Goal: Task Accomplishment & Management: Manage account settings

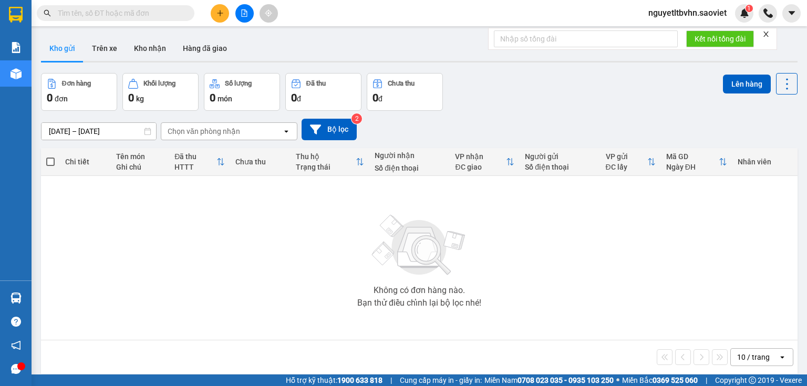
click at [683, 12] on span "nguyetltbvhn.saoviet" at bounding box center [687, 12] width 95 height 13
click at [667, 32] on span "Đăng xuất" at bounding box center [693, 33] width 74 height 12
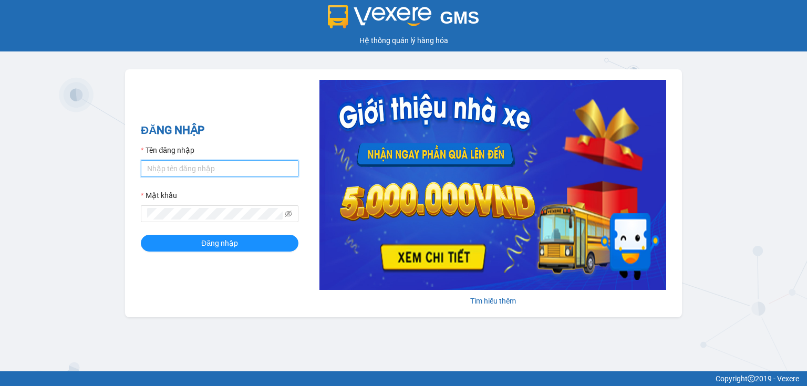
type input "nguyetltbvhn.saoviet"
click at [254, 171] on input "nguyetltbvhn.saoviet" at bounding box center [220, 168] width 158 height 17
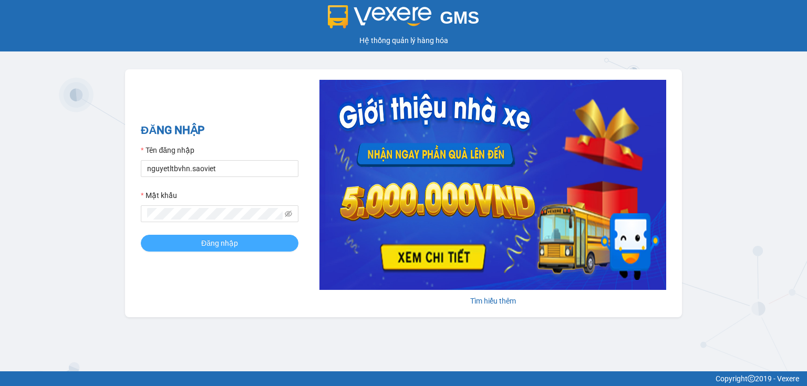
click at [214, 246] on span "Đăng nhập" at bounding box center [219, 244] width 37 height 12
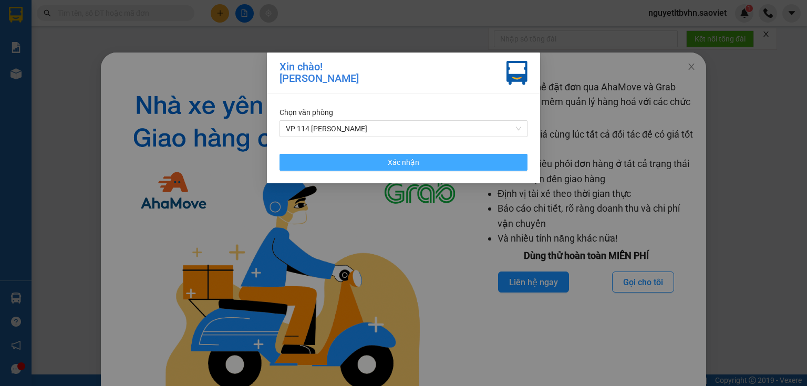
click at [407, 160] on span "Xác nhận" at bounding box center [404, 163] width 32 height 12
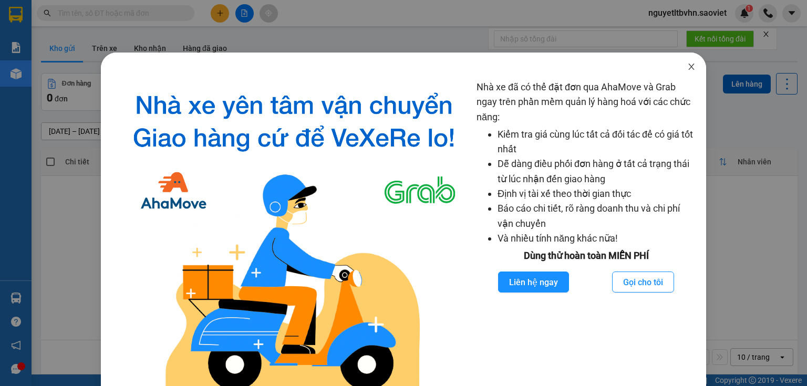
click at [688, 67] on icon "close" at bounding box center [692, 67] width 8 height 8
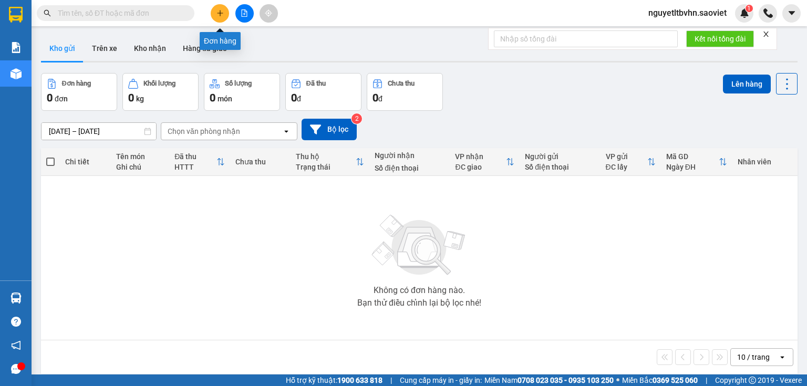
click at [221, 17] on button at bounding box center [220, 13] width 18 height 18
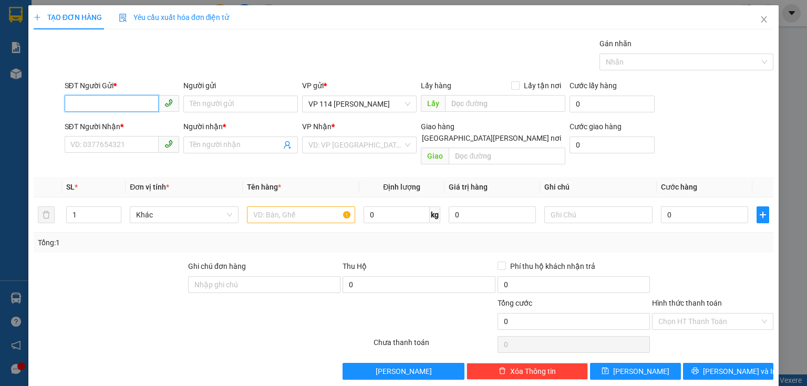
click at [120, 103] on input "SĐT Người Gửi *" at bounding box center [112, 103] width 94 height 17
click at [90, 121] on div "0898078527 - NAM" at bounding box center [120, 125] width 101 height 12
type input "0898078527"
type input "NAM"
type input "0898078527"
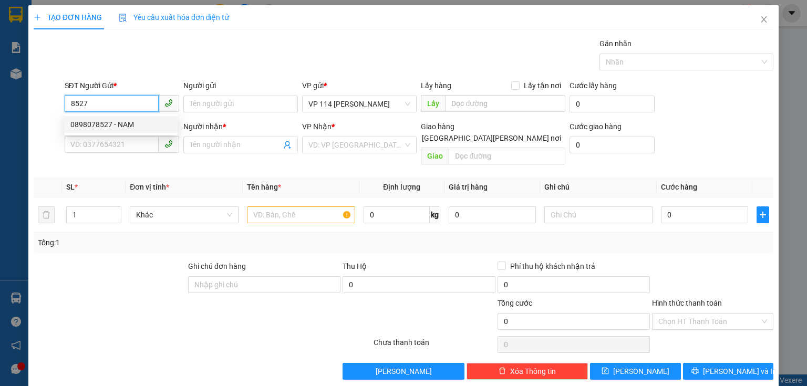
type input "NAM"
type input "0898078527"
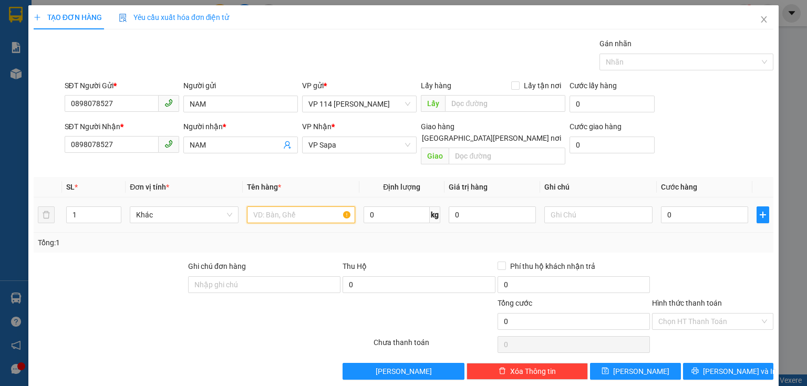
click at [292, 209] on input "text" at bounding box center [301, 215] width 108 height 17
type input "xốp"
click at [684, 207] on input "0" at bounding box center [704, 215] width 87 height 17
type input "7"
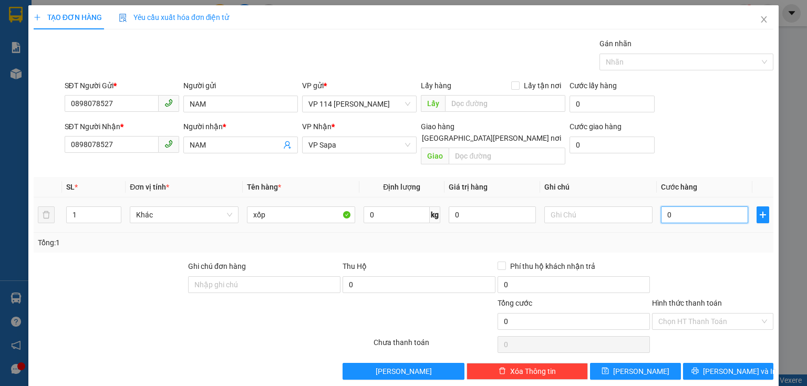
type input "7"
type input "70"
type input "700"
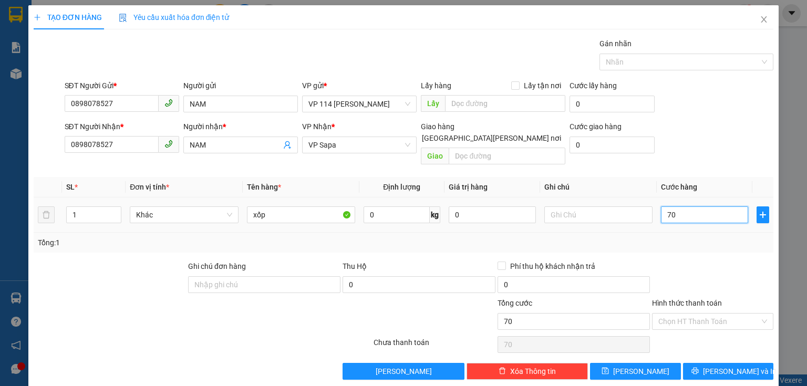
type input "700"
type input "7.000"
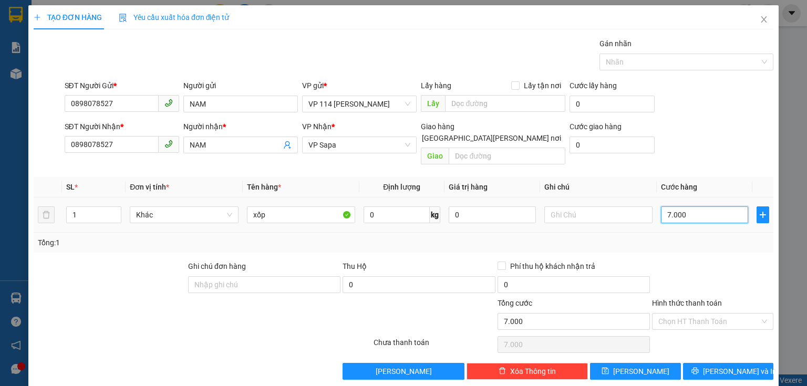
type input "70.000"
click at [738, 366] on span "[PERSON_NAME] và In" at bounding box center [740, 372] width 74 height 12
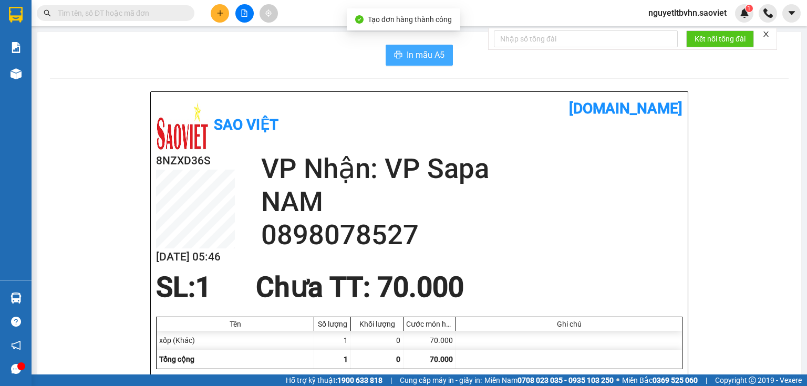
click at [411, 52] on span "In mẫu A5" at bounding box center [426, 54] width 38 height 13
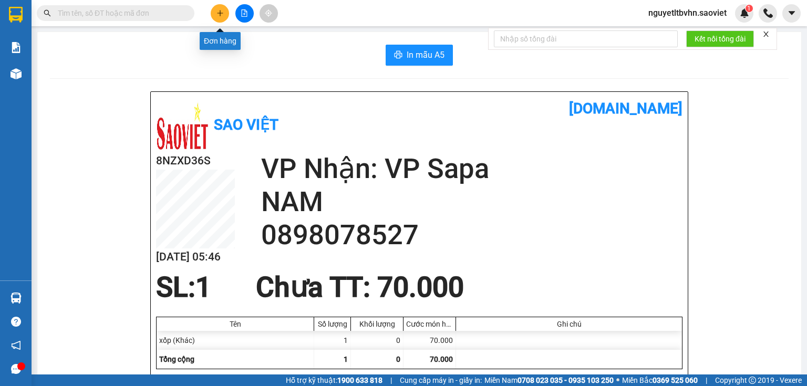
click at [217, 10] on icon "plus" at bounding box center [220, 12] width 7 height 7
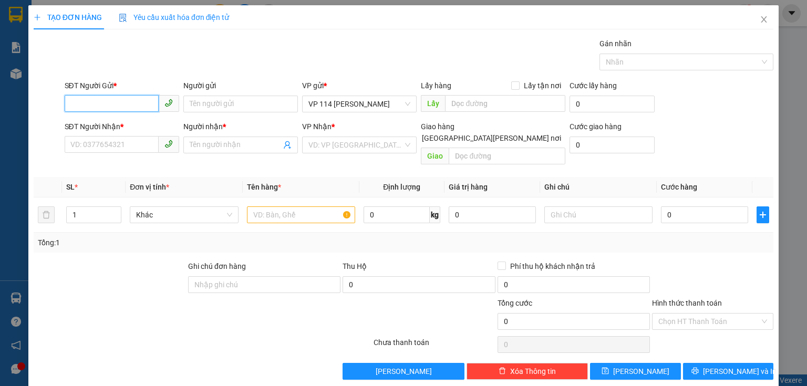
click at [130, 105] on input "SĐT Người Gửi *" at bounding box center [112, 103] width 94 height 17
drag, startPoint x: 96, startPoint y: 101, endPoint x: 53, endPoint y: 104, distance: 42.7
click at [53, 104] on div "SĐT Người Gửi * 8166 8166 Người gửi Tên người gửi VP gửi * VP 114 [PERSON_NAME]…" at bounding box center [404, 98] width 742 height 37
type input "8166"
click at [107, 138] on input "SĐT Người Nhận *" at bounding box center [112, 144] width 94 height 17
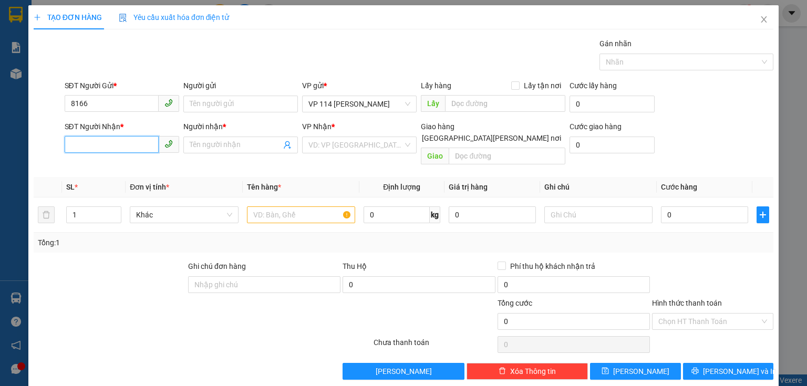
click at [107, 145] on input "SĐT Người Nhận *" at bounding box center [112, 144] width 94 height 17
drag, startPoint x: 88, startPoint y: 147, endPoint x: 54, endPoint y: 145, distance: 34.7
click at [54, 145] on div "SĐT Người [PERSON_NAME] * 8166 8166 Người [PERSON_NAME] * Tên người [PERSON_NAM…" at bounding box center [404, 145] width 742 height 48
type input "8166"
drag, startPoint x: 96, startPoint y: 103, endPoint x: 57, endPoint y: 98, distance: 38.7
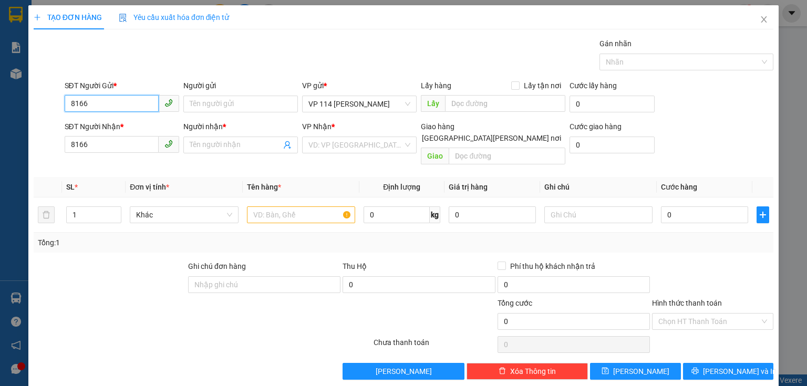
click at [57, 98] on div "SĐT Người Gửi * 8166 8166 Người gửi Tên người gửi VP gửi * VP 114 [PERSON_NAME]…" at bounding box center [404, 98] width 742 height 37
click at [84, 122] on div "0888316188 - [PERSON_NAME]" at bounding box center [122, 125] width 104 height 12
type input "0888316188"
type input "[PERSON_NAME]"
type input "0888316188"
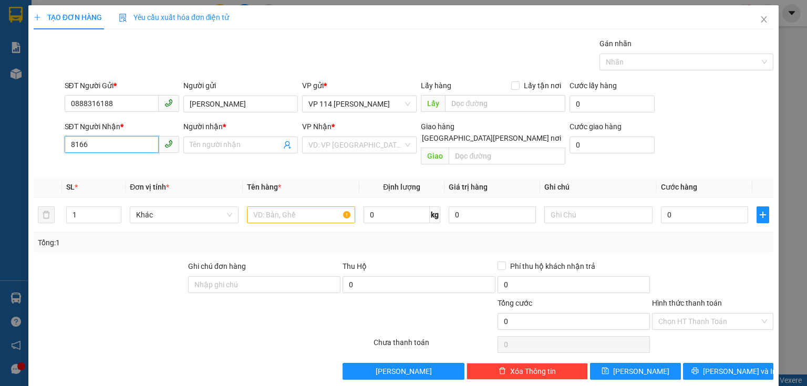
drag, startPoint x: 94, startPoint y: 141, endPoint x: 63, endPoint y: 141, distance: 30.5
click at [63, 141] on div "SĐT Người [PERSON_NAME] * 8166 8166" at bounding box center [122, 145] width 119 height 48
click at [88, 168] on div "0888316188 - [PERSON_NAME]" at bounding box center [122, 166] width 104 height 12
type input "0888316188"
type input "[PERSON_NAME]"
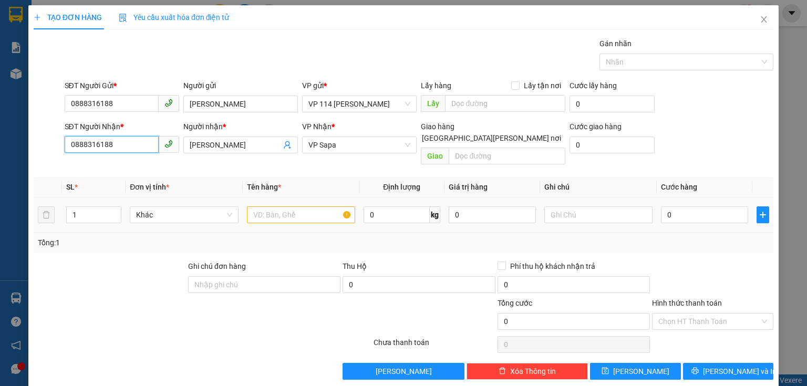
type input "0888316188"
click at [306, 207] on input "text" at bounding box center [301, 215] width 108 height 17
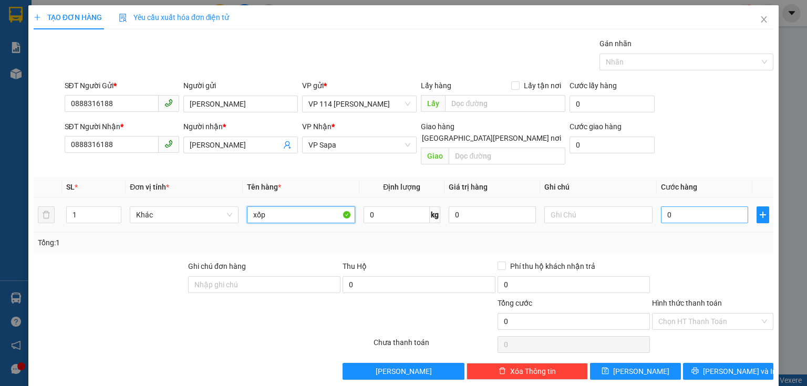
type input "xốp"
click at [691, 207] on input "0" at bounding box center [704, 215] width 87 height 17
type input "1"
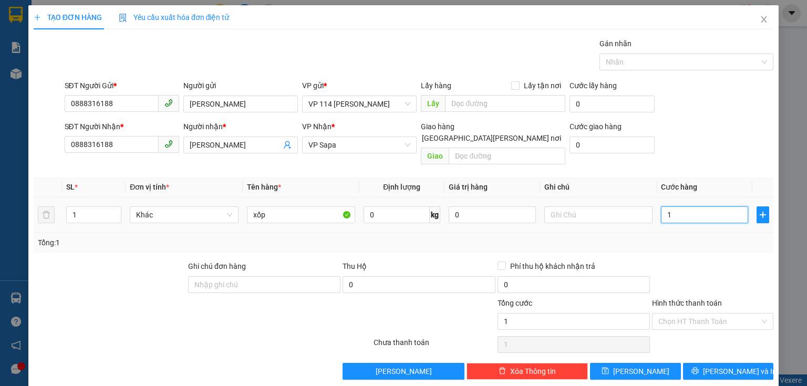
type input "10"
type input "100"
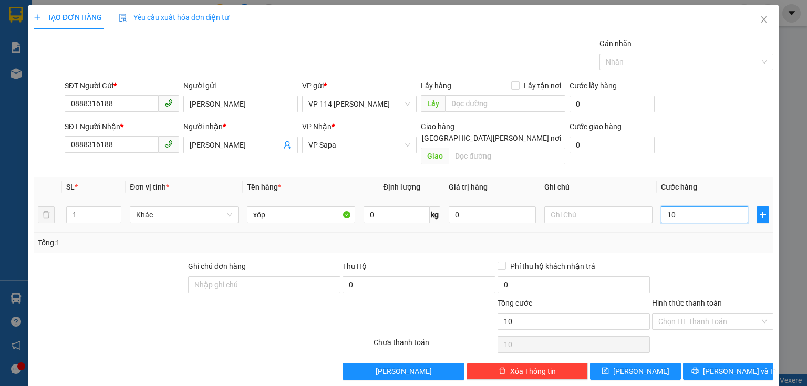
type input "100"
type input "1.000"
type input "10.000"
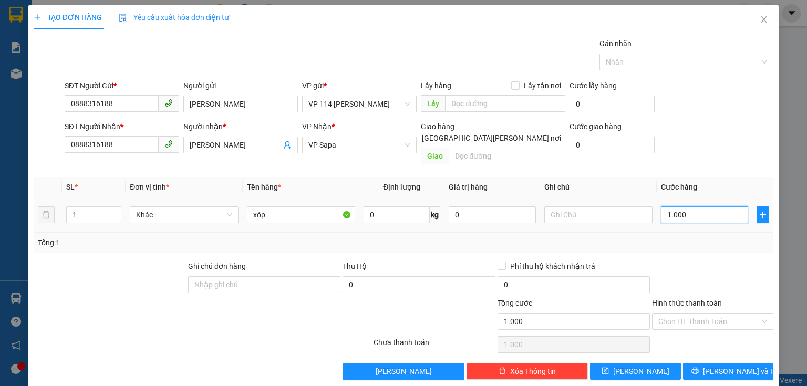
type input "10.000"
type input "100.000"
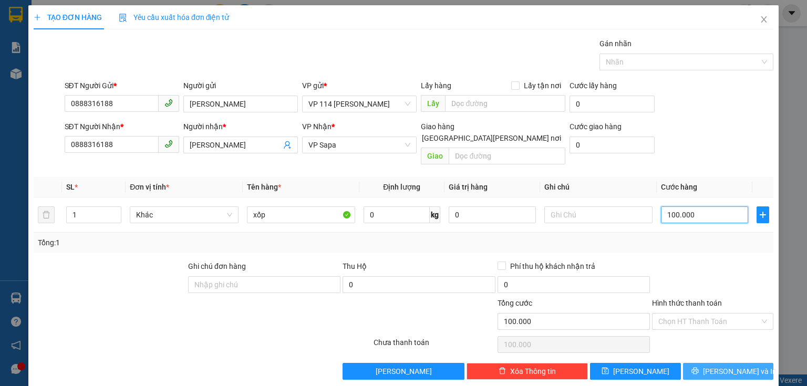
type input "100.000"
click at [738, 366] on span "[PERSON_NAME] và In" at bounding box center [740, 372] width 74 height 12
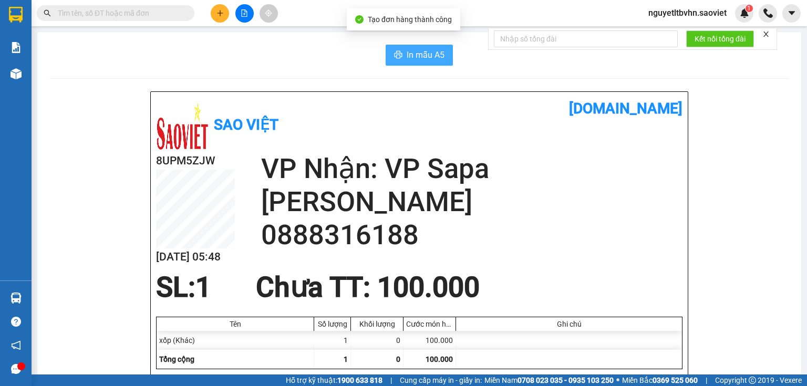
click at [412, 54] on span "In mẫu A5" at bounding box center [426, 54] width 38 height 13
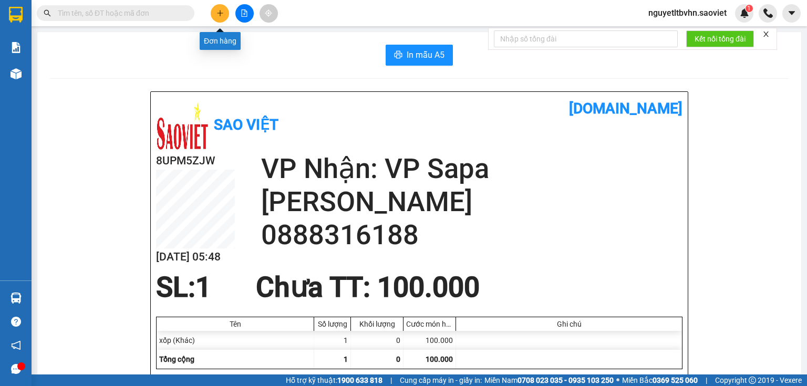
click at [220, 13] on icon "plus" at bounding box center [220, 13] width 6 height 1
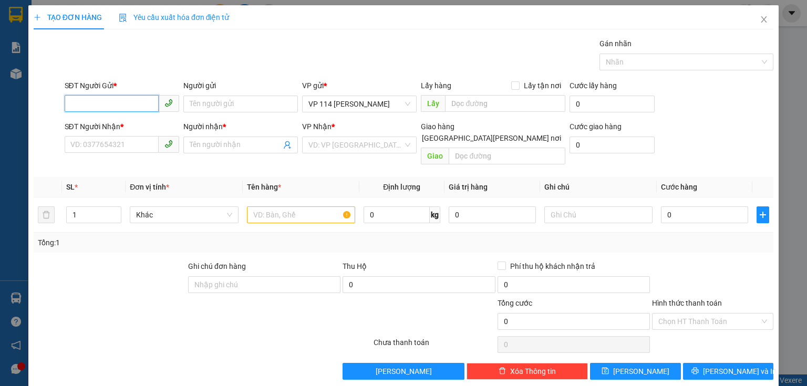
click at [130, 101] on input "SĐT Người Gửi *" at bounding box center [112, 103] width 94 height 17
click at [102, 127] on div "0916882239 - kt" at bounding box center [120, 125] width 101 height 12
type input "0916882239"
type input "kt"
type input "0986072080"
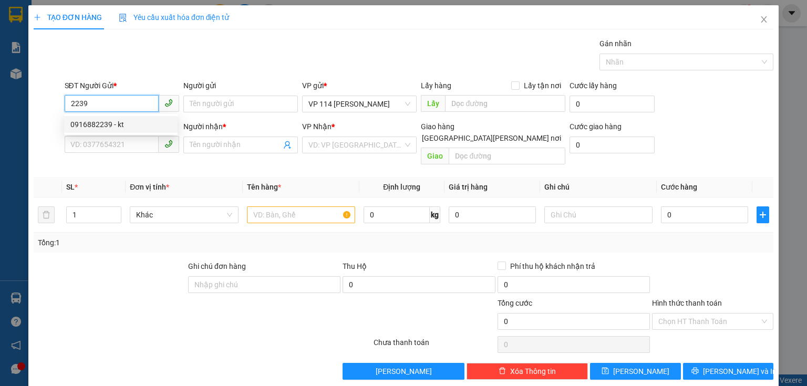
type input "KT"
type input "0916882239"
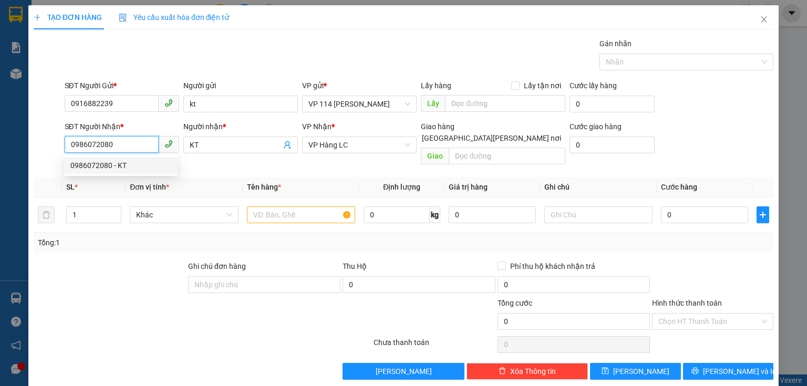
drag, startPoint x: 121, startPoint y: 145, endPoint x: 52, endPoint y: 145, distance: 69.9
click at [52, 145] on div "SĐT Người [PERSON_NAME] * 0986072080 Người [PERSON_NAME] * KT [PERSON_NAME] * V…" at bounding box center [404, 145] width 742 height 48
drag, startPoint x: 100, startPoint y: 141, endPoint x: 57, endPoint y: 144, distance: 43.2
click at [57, 144] on div "SĐT Người [PERSON_NAME] * 6688 Người [PERSON_NAME] * KT [PERSON_NAME] * VP Hàng…" at bounding box center [404, 145] width 742 height 48
click at [99, 166] on div "0964046688 - kt" at bounding box center [120, 166] width 101 height 12
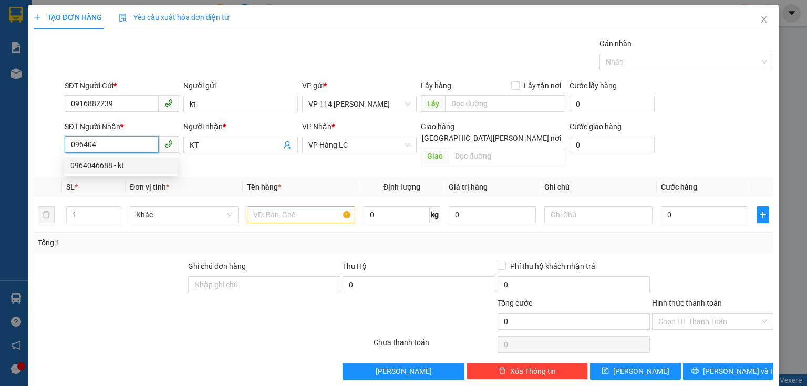
type input "0964046688"
type input "kt"
type input "0964046688"
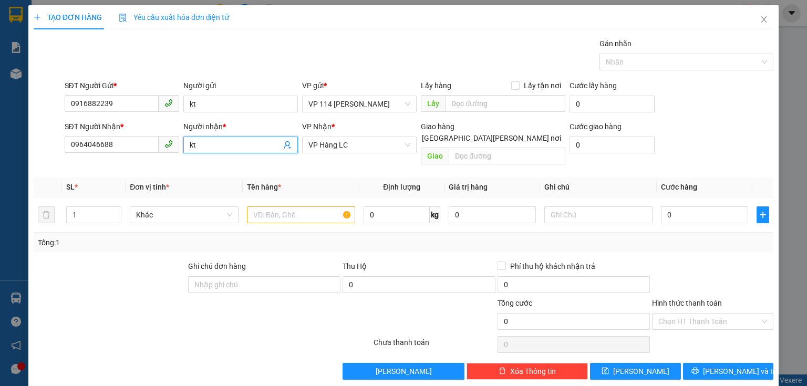
drag, startPoint x: 208, startPoint y: 145, endPoint x: 182, endPoint y: 145, distance: 25.8
click at [183, 145] on span "kt" at bounding box center [240, 145] width 115 height 17
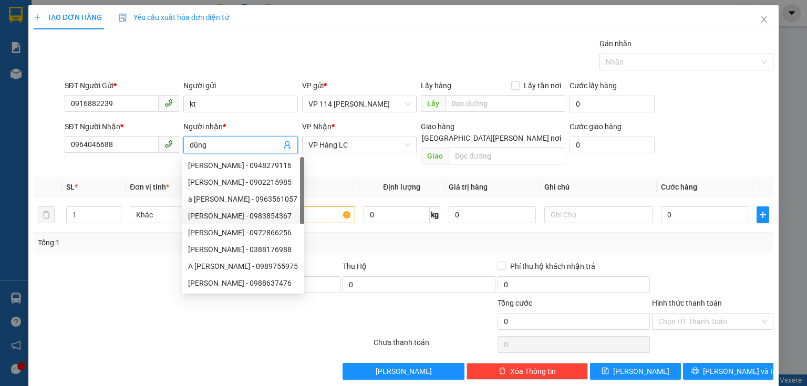
type input "dũng"
click at [293, 315] on div at bounding box center [311, 316] width 124 height 37
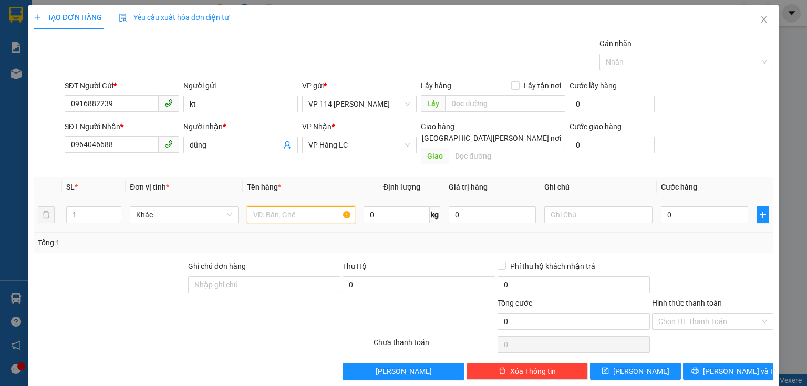
click at [286, 207] on input "text" at bounding box center [301, 215] width 108 height 17
type input "xốp"
click at [699, 207] on input "0" at bounding box center [704, 215] width 87 height 17
type input "6"
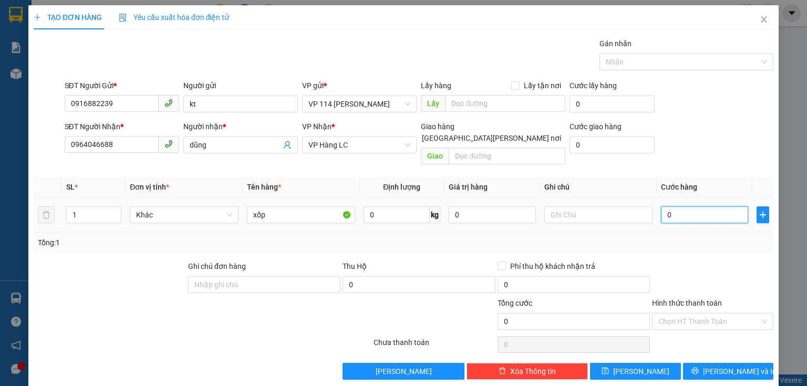
type input "6"
type input "60"
type input "600"
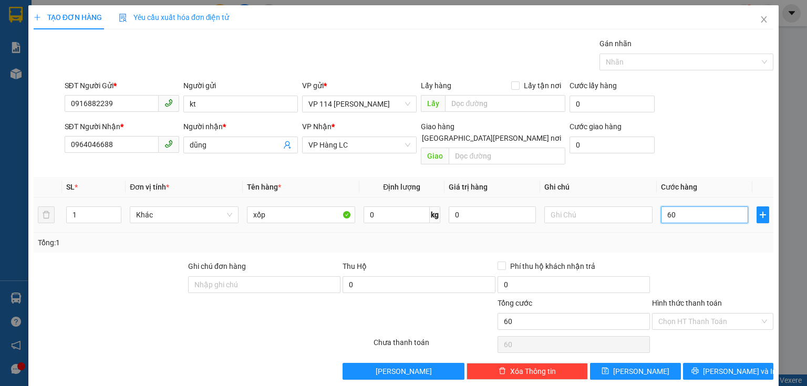
type input "600"
type input "6.000"
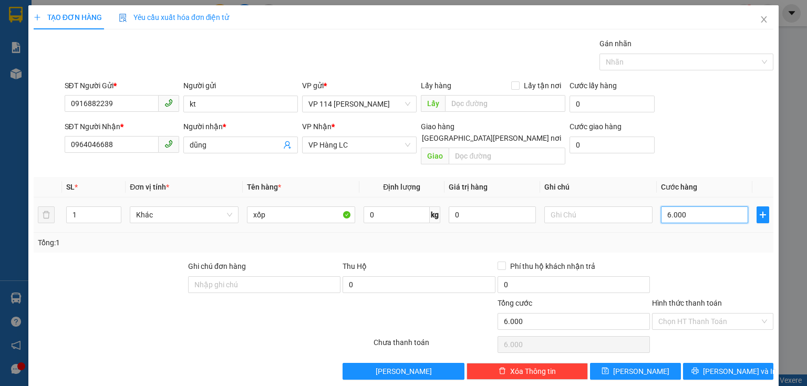
type input "60.000"
click at [744, 363] on button "[PERSON_NAME] và In" at bounding box center [728, 371] width 91 height 17
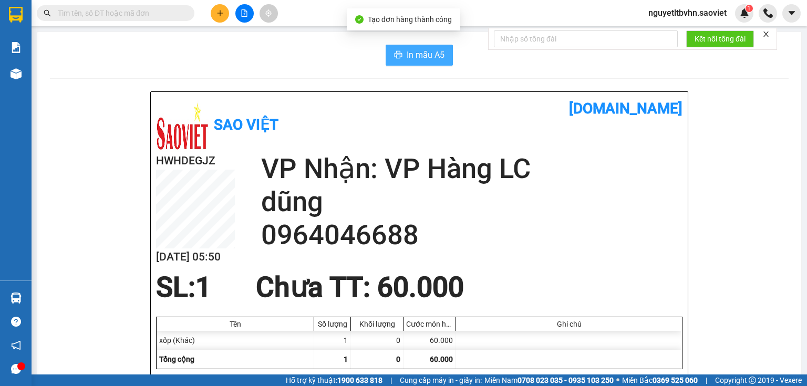
click at [427, 55] on span "In mẫu A5" at bounding box center [426, 54] width 38 height 13
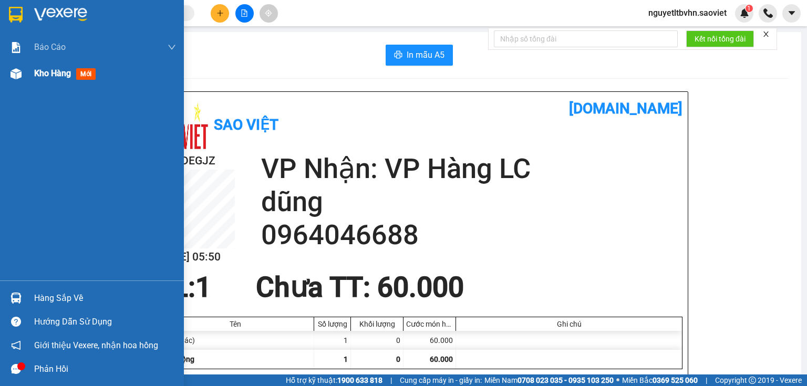
click at [57, 72] on span "Kho hàng" at bounding box center [52, 73] width 37 height 10
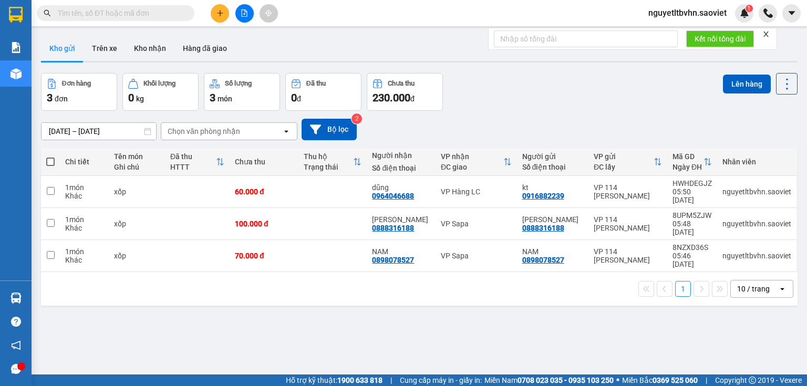
click at [53, 158] on span at bounding box center [50, 162] width 8 height 8
click at [50, 157] on input "checkbox" at bounding box center [50, 157] width 0 height 0
checkbox input "true"
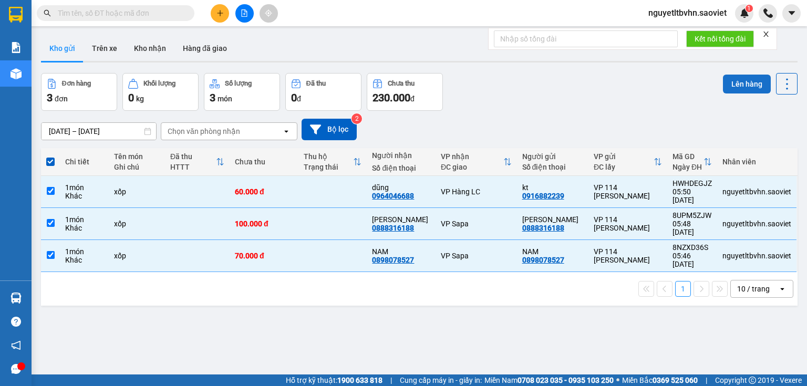
click at [753, 82] on button "Lên hàng" at bounding box center [747, 84] width 48 height 19
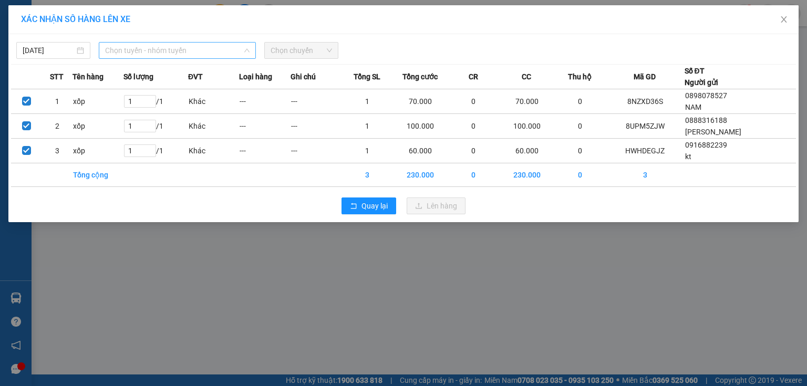
click at [152, 51] on span "Chọn tuyến - nhóm tuyến" at bounding box center [177, 51] width 145 height 16
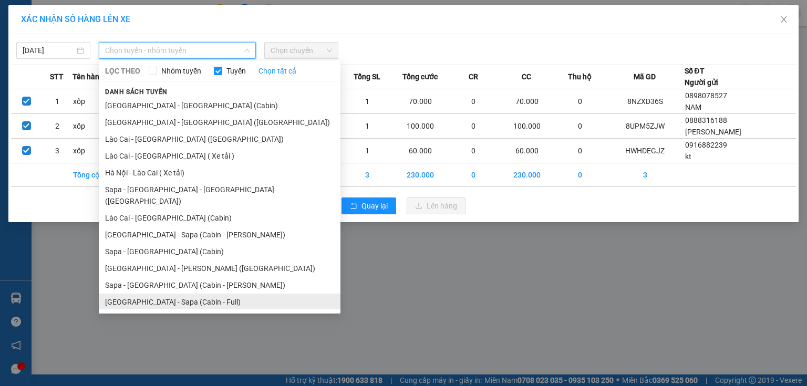
click at [162, 294] on li "[GEOGRAPHIC_DATA] - Sapa (Cabin - Full)" at bounding box center [220, 302] width 242 height 17
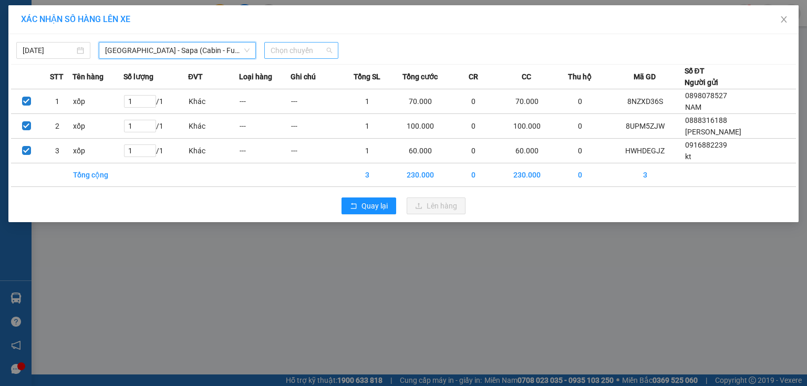
click at [296, 49] on span "Chọn chuyến" at bounding box center [302, 51] width 62 height 16
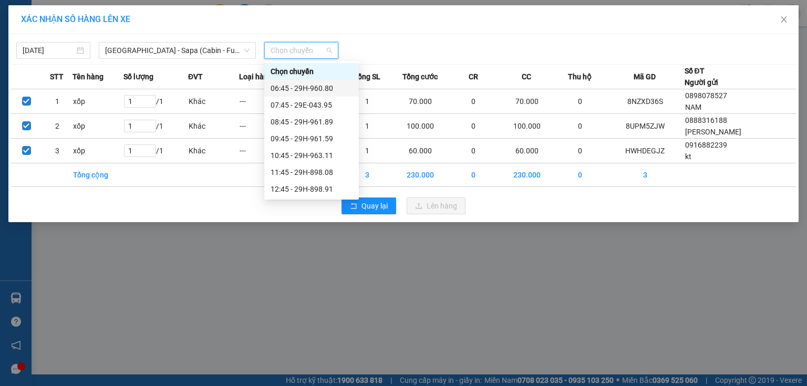
click at [313, 85] on div "06:45 - 29H-960.80" at bounding box center [312, 89] width 82 height 12
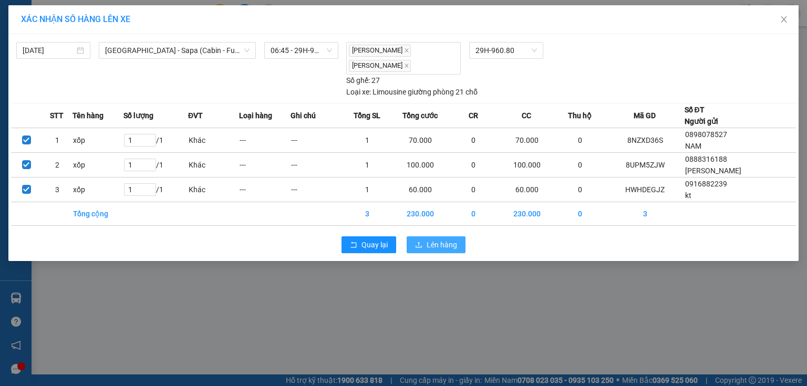
click at [438, 241] on span "Lên hàng" at bounding box center [442, 245] width 30 height 12
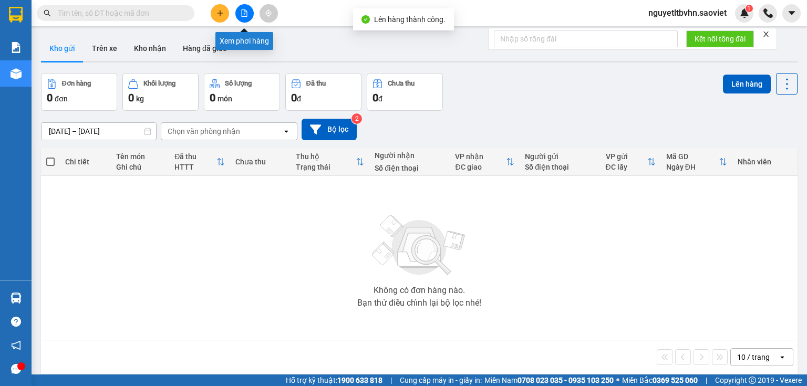
click at [245, 11] on icon "file-add" at bounding box center [245, 12] width 6 height 7
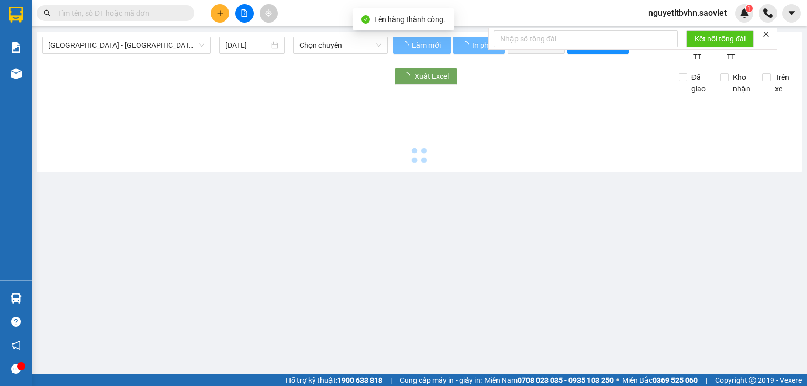
type input "[DATE]"
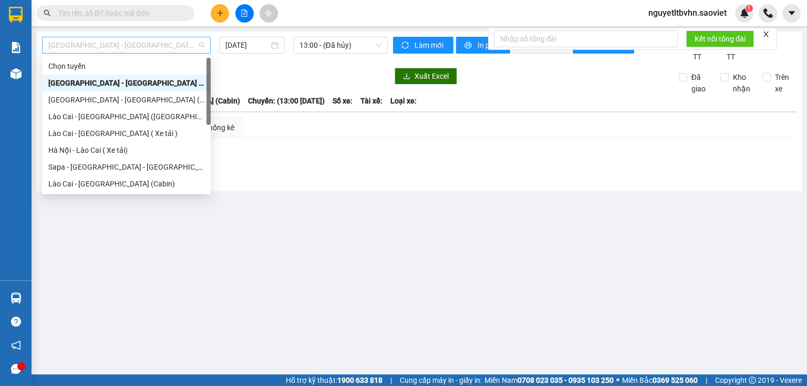
click at [166, 43] on span "[GEOGRAPHIC_DATA] - [GEOGRAPHIC_DATA] (Cabin)" at bounding box center [126, 45] width 156 height 16
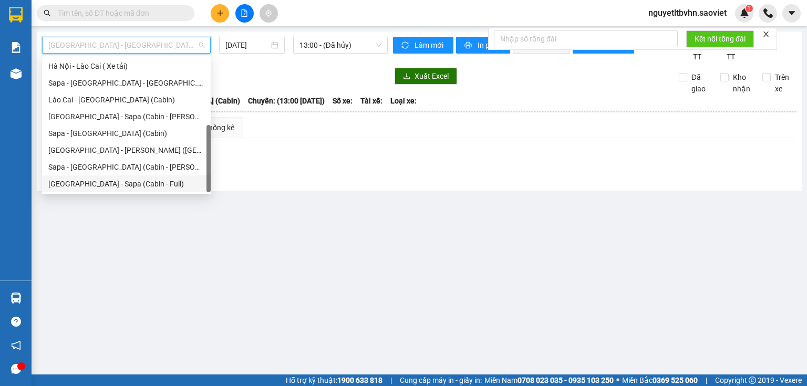
click at [124, 185] on div "[GEOGRAPHIC_DATA] - Sapa (Cabin - Full)" at bounding box center [126, 184] width 156 height 12
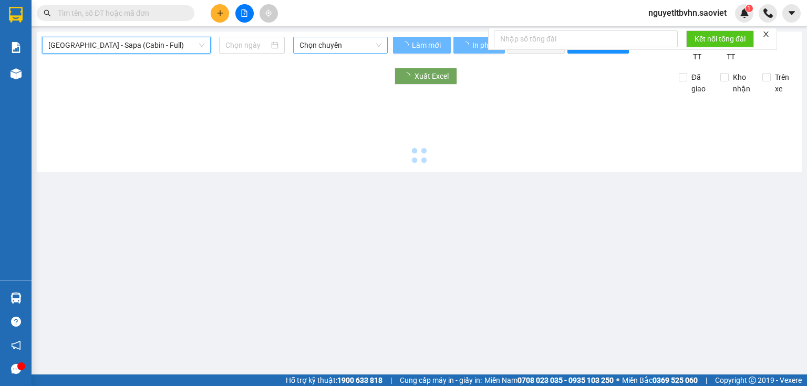
type input "[DATE]"
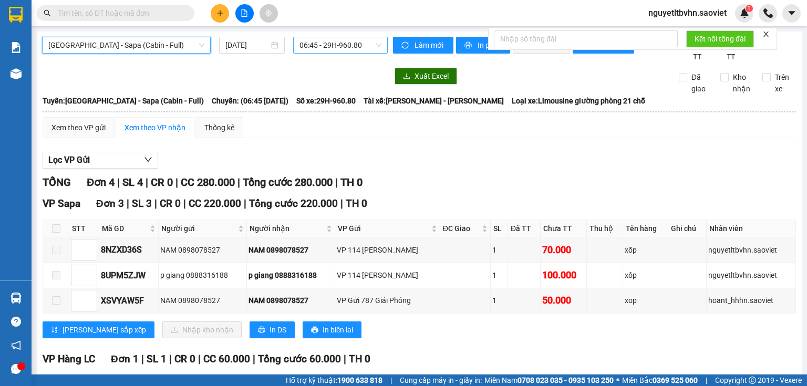
click at [366, 44] on span "06:45 - 29H-960.80" at bounding box center [341, 45] width 83 height 16
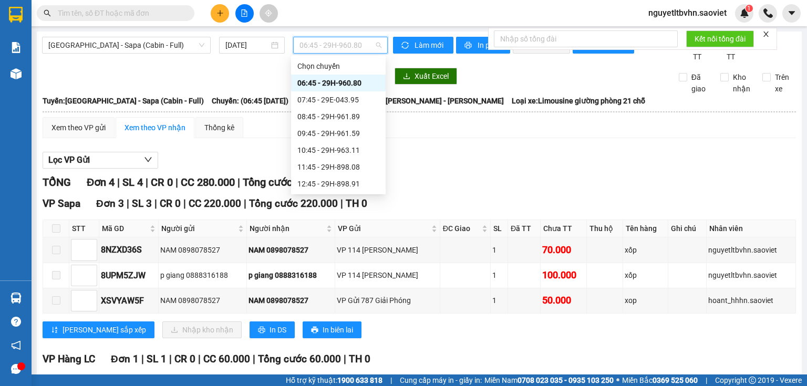
click at [358, 86] on div "06:45 - 29H-960.80" at bounding box center [339, 83] width 82 height 12
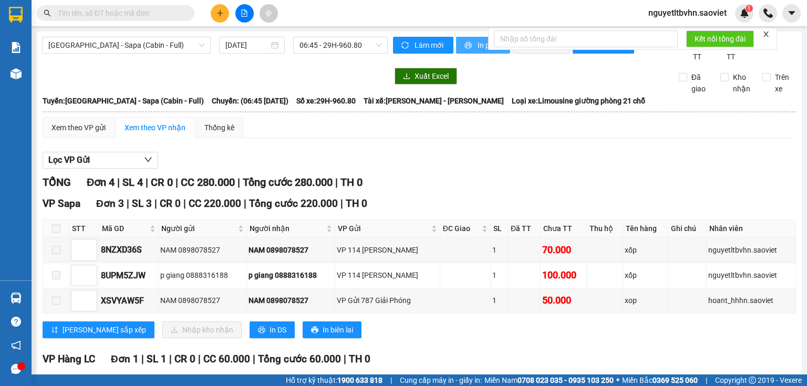
click at [473, 45] on button "In phơi" at bounding box center [483, 45] width 54 height 17
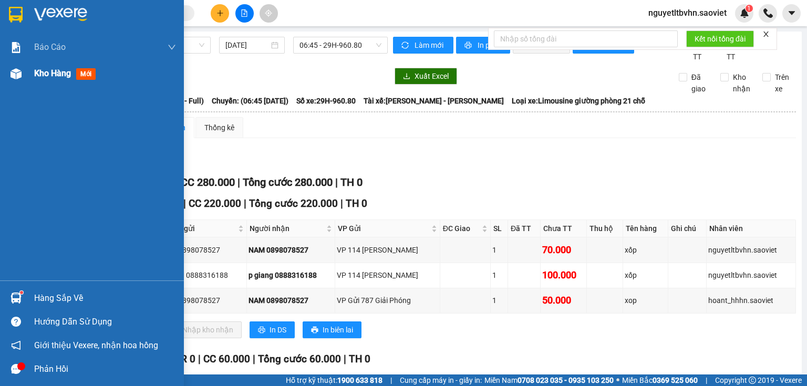
click at [26, 73] on div "Kho hàng mới" at bounding box center [92, 73] width 184 height 26
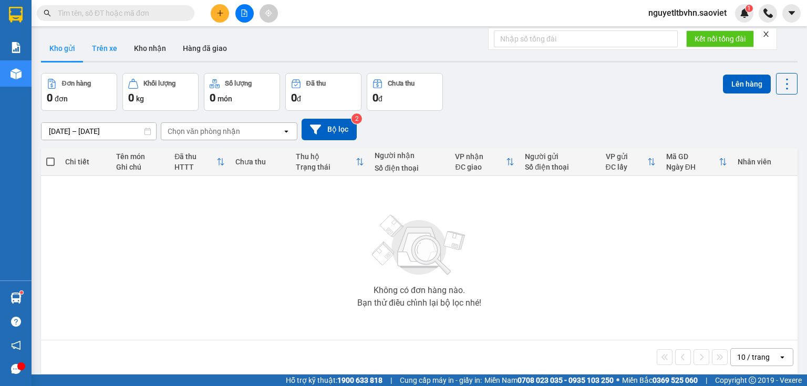
click at [108, 50] on button "Trên xe" at bounding box center [105, 48] width 42 height 25
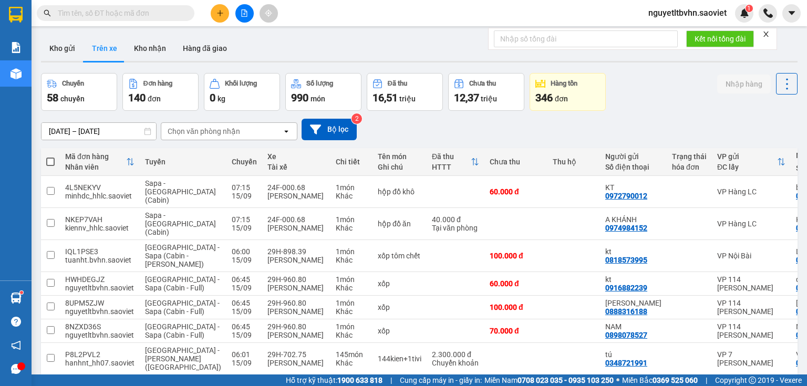
click at [251, 130] on div "Chọn văn phòng nhận" at bounding box center [221, 131] width 121 height 17
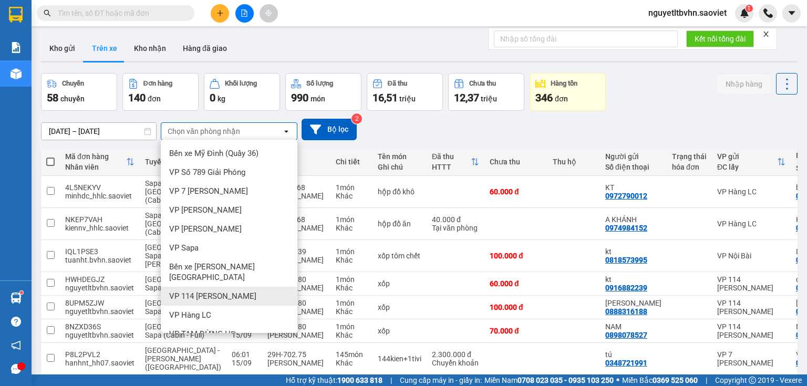
click at [216, 287] on div "VP 114 [PERSON_NAME]" at bounding box center [229, 296] width 137 height 19
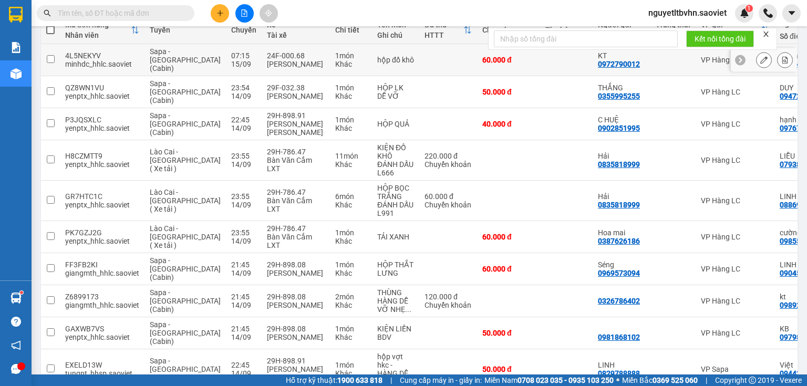
scroll to position [150, 0]
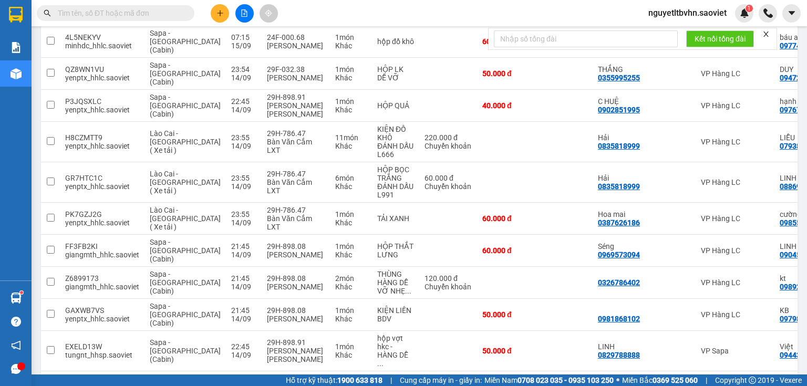
click at [758, 383] on div "10 / trang" at bounding box center [754, 388] width 33 height 11
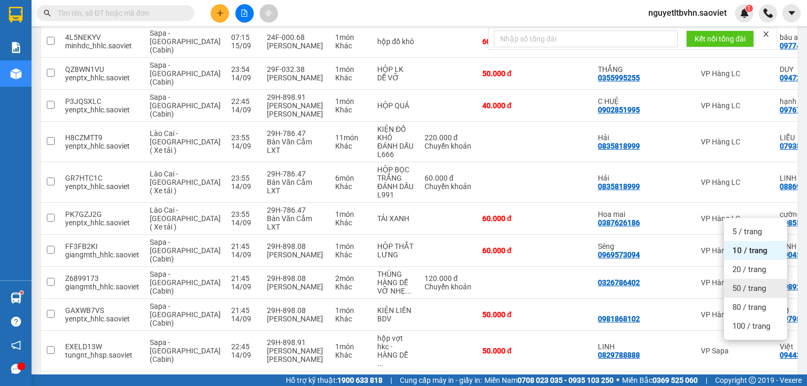
click at [742, 289] on span "50 / trang" at bounding box center [750, 288] width 34 height 11
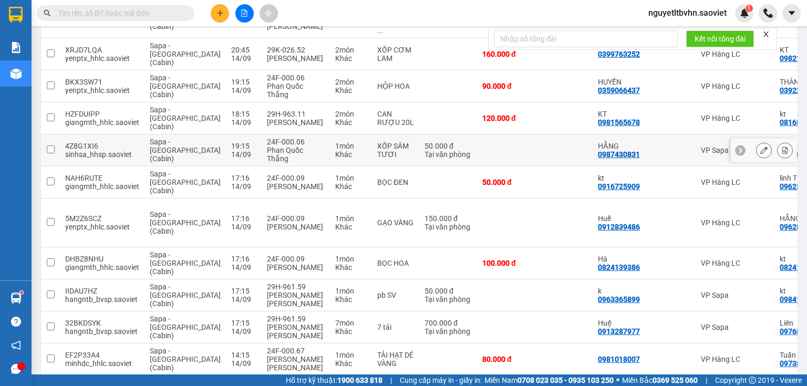
scroll to position [526, 0]
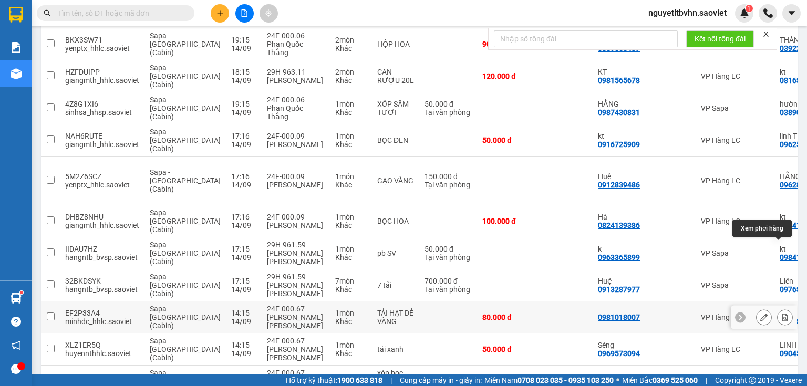
click at [782, 314] on icon at bounding box center [785, 317] width 7 height 7
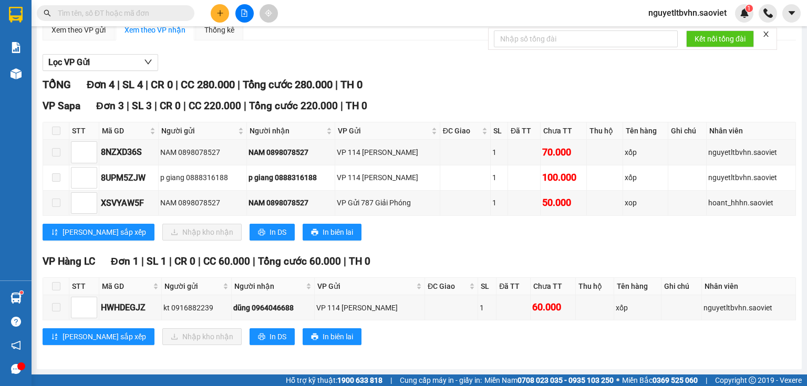
scroll to position [107, 0]
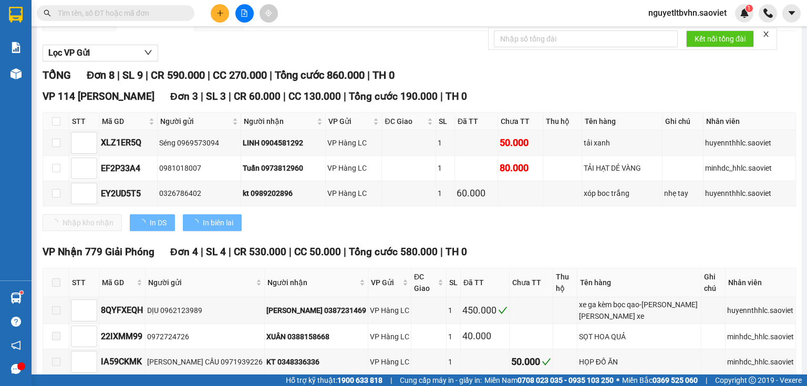
type input "[DATE]"
click at [56, 126] on input "checkbox" at bounding box center [56, 121] width 8 height 8
checkbox input "true"
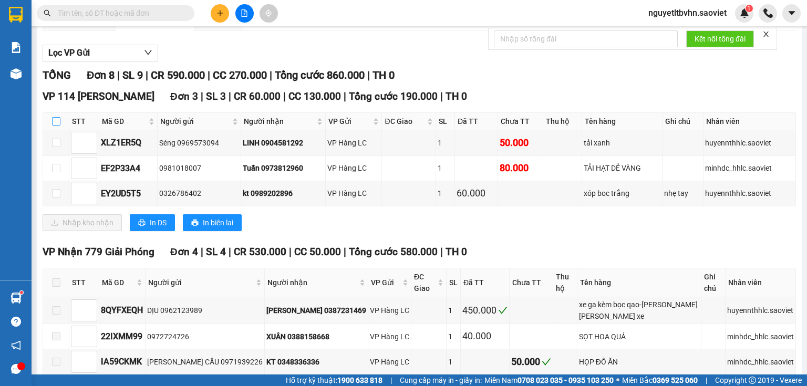
checkbox input "true"
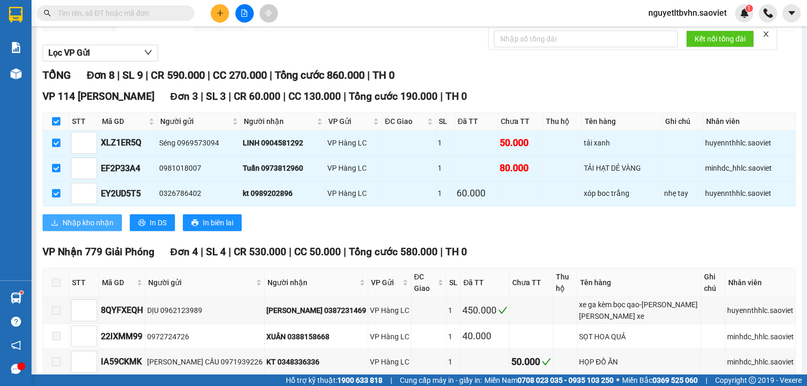
click at [104, 229] on span "Nhập kho nhận" at bounding box center [88, 223] width 51 height 12
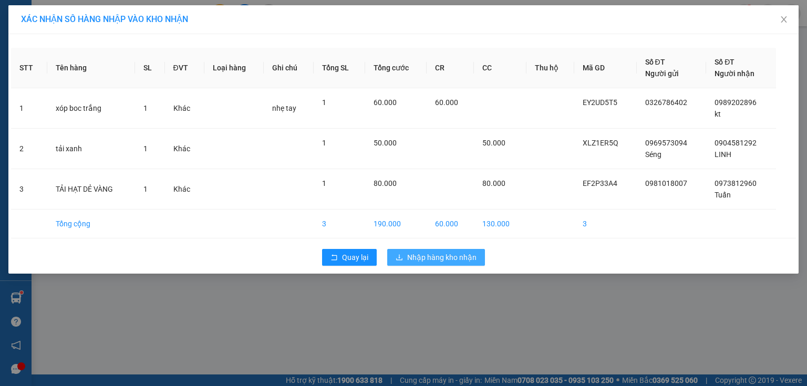
click at [447, 261] on span "Nhập hàng kho nhận" at bounding box center [441, 258] width 69 height 12
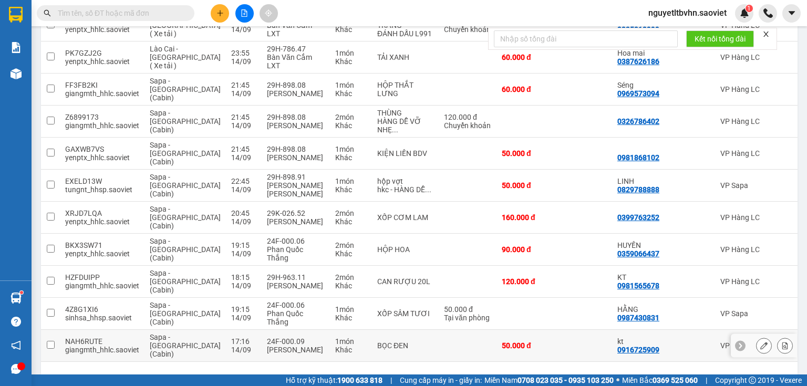
scroll to position [453, 0]
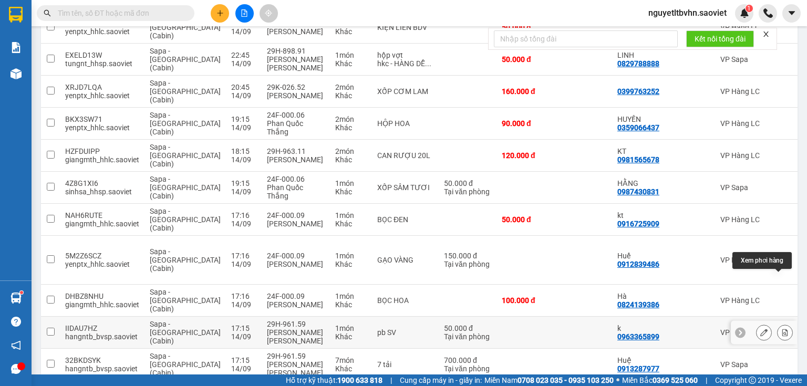
click at [783, 329] on icon at bounding box center [786, 332] width 6 height 7
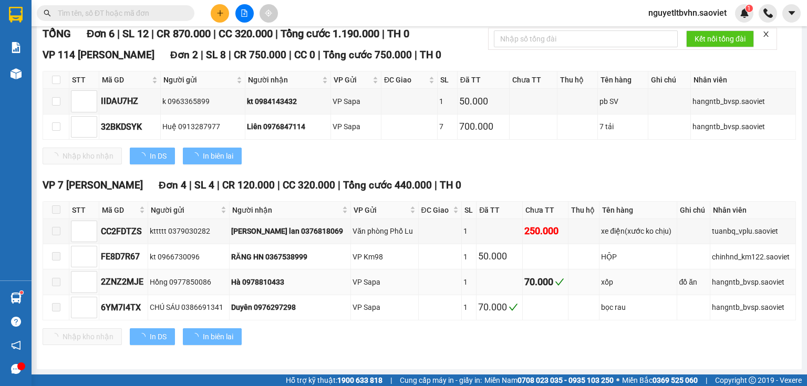
scroll to position [157, 0]
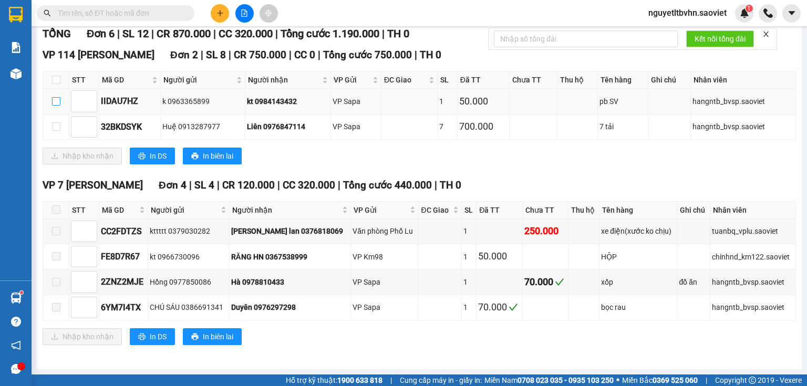
click at [57, 102] on input "checkbox" at bounding box center [56, 101] width 8 height 8
checkbox input "true"
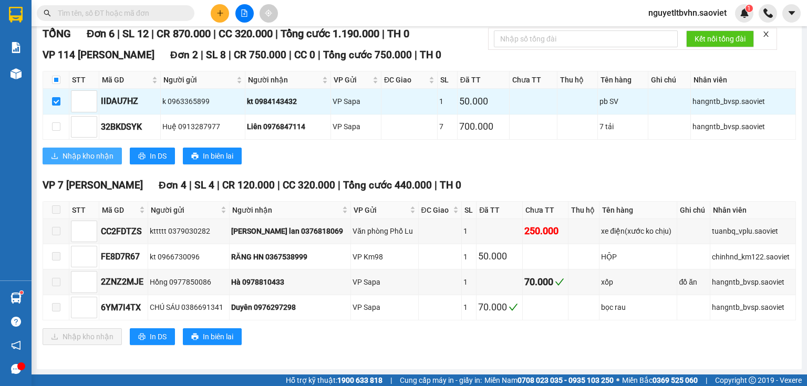
click at [72, 152] on span "Nhập kho nhận" at bounding box center [88, 156] width 51 height 12
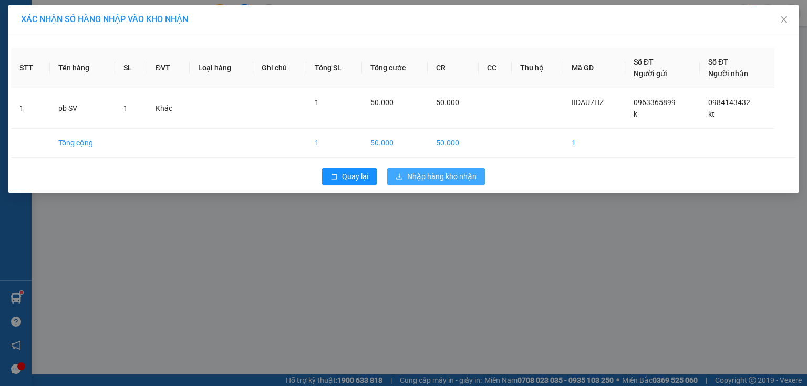
click at [451, 168] on button "Nhập hàng kho nhận" at bounding box center [436, 176] width 98 height 17
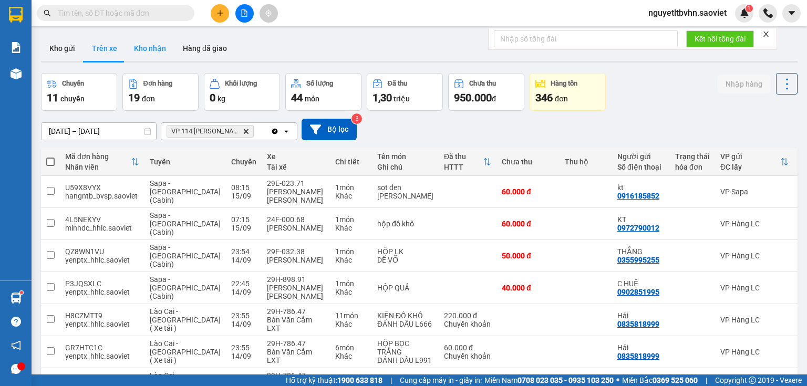
click at [158, 47] on button "Kho nhận" at bounding box center [150, 48] width 49 height 25
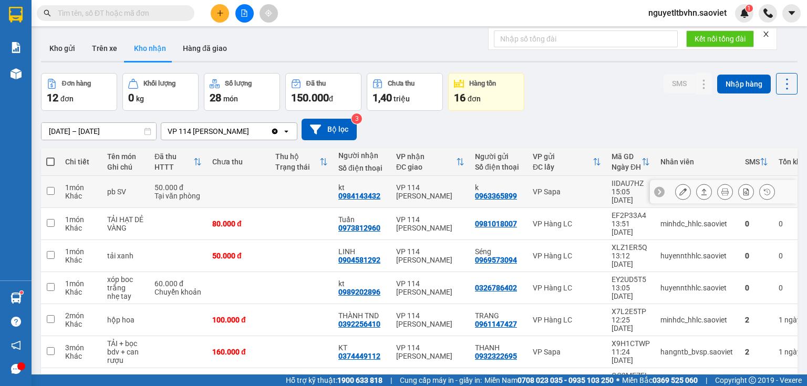
click at [52, 191] on td at bounding box center [50, 192] width 19 height 32
checkbox input "true"
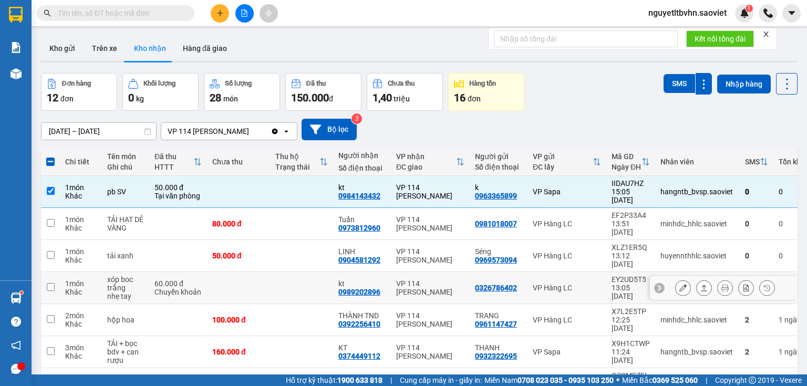
click at [50, 272] on td at bounding box center [50, 288] width 19 height 32
checkbox input "true"
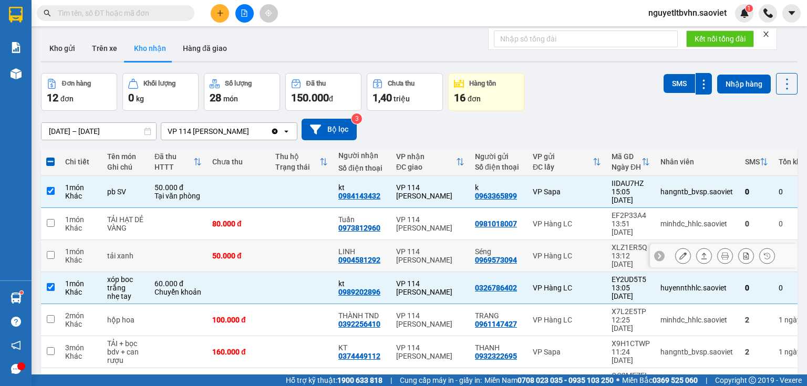
click at [52, 251] on input "checkbox" at bounding box center [51, 255] width 8 height 8
checkbox input "true"
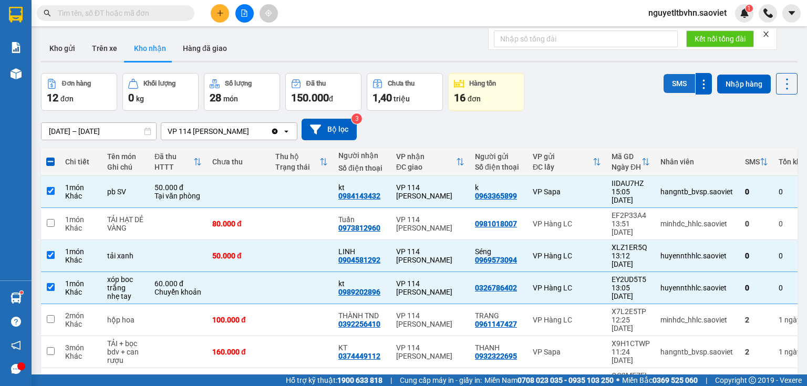
click at [679, 85] on button "SMS" at bounding box center [680, 83] width 32 height 19
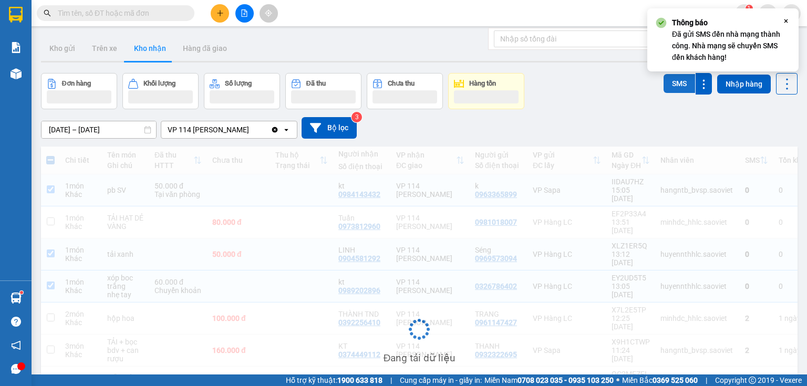
click at [679, 85] on button "SMS" at bounding box center [680, 83] width 32 height 19
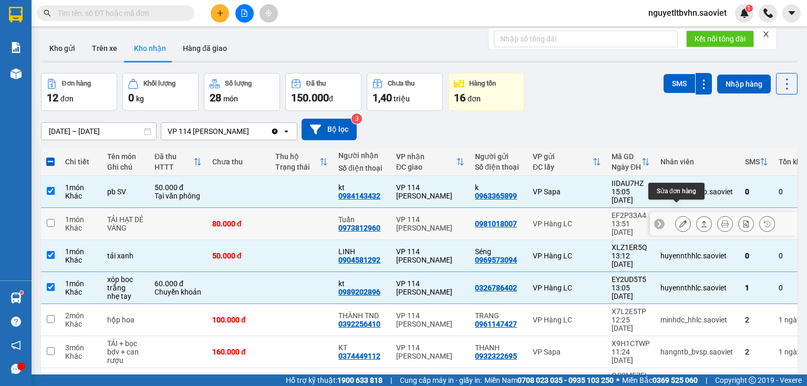
click at [680, 220] on icon at bounding box center [683, 223] width 7 height 7
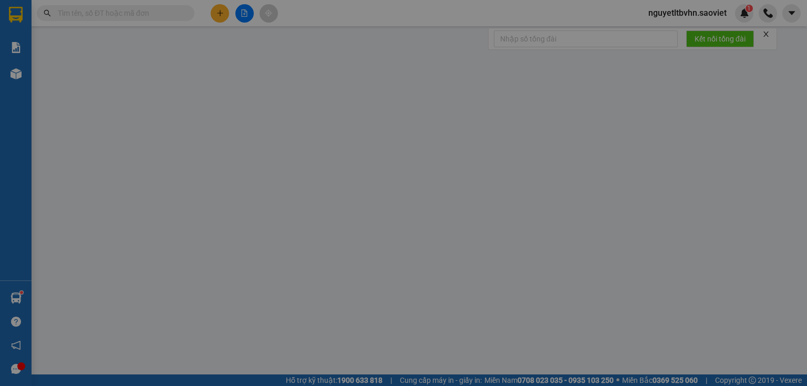
type input "0981018007"
type input "0973812960"
type input "Tuấn"
type input "80.000"
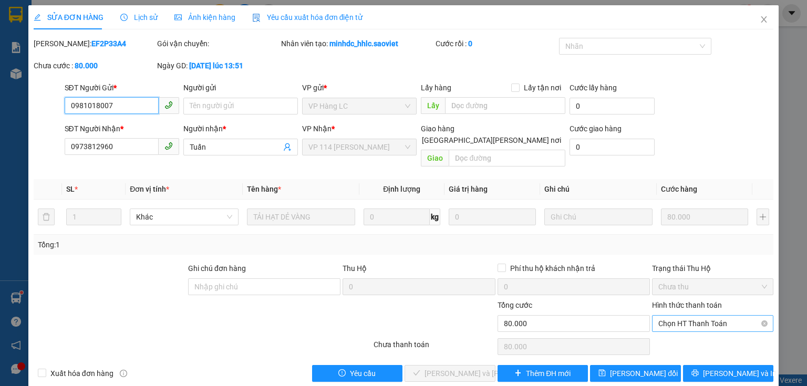
click at [684, 316] on span "Chọn HT Thanh Toán" at bounding box center [713, 324] width 109 height 16
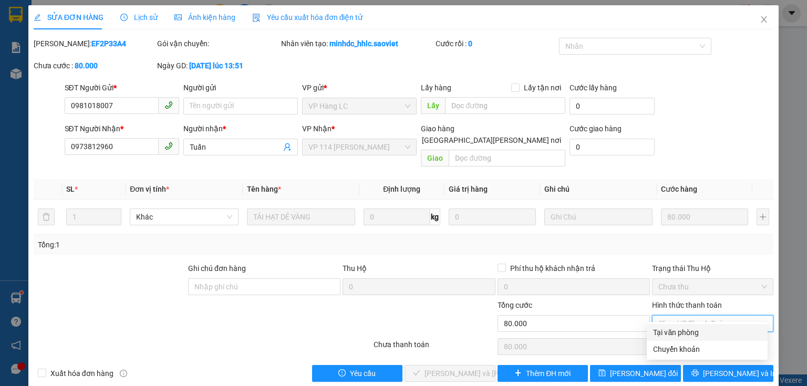
click at [676, 334] on div "Tại văn phòng" at bounding box center [707, 333] width 108 height 12
type input "0"
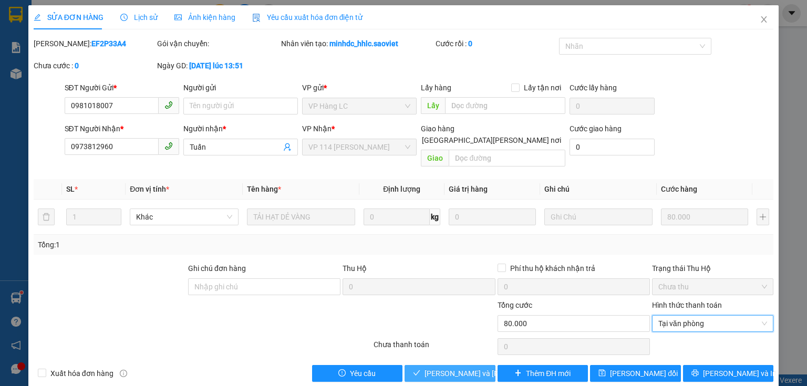
click at [463, 368] on span "[PERSON_NAME] và [PERSON_NAME] hàng" at bounding box center [496, 374] width 142 height 12
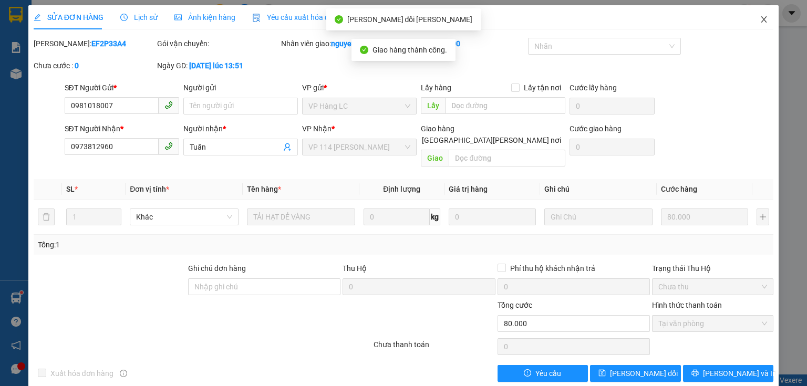
click at [760, 19] on icon "close" at bounding box center [764, 19] width 8 height 8
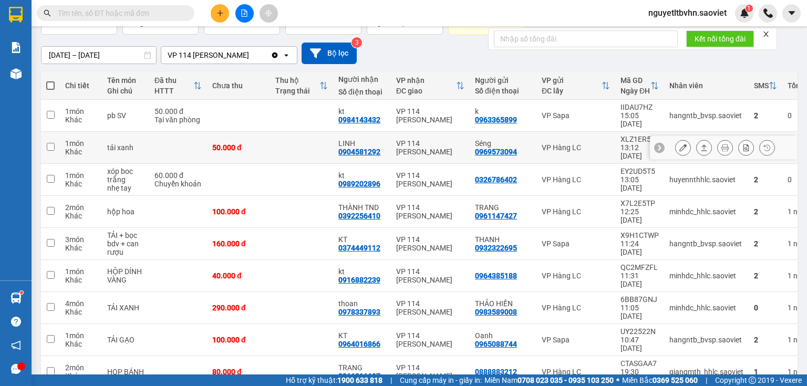
scroll to position [100, 0]
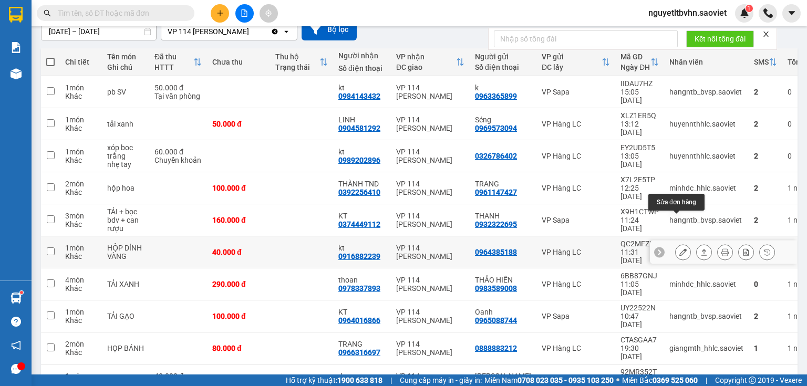
click at [680, 249] on icon at bounding box center [683, 252] width 7 height 7
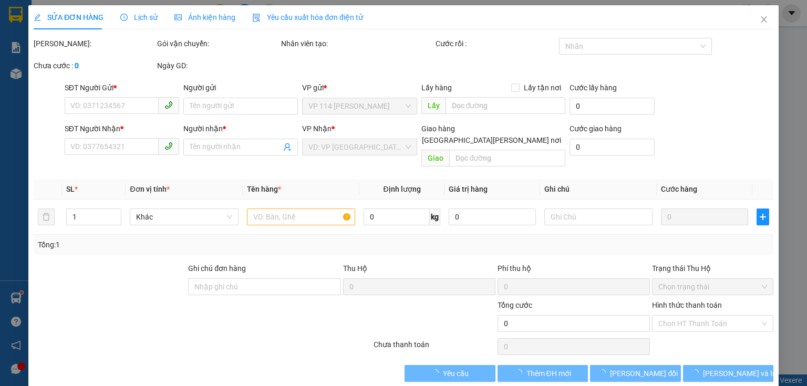
type input "0964385188"
type input "0916882239"
type input "kt"
type input "40.000"
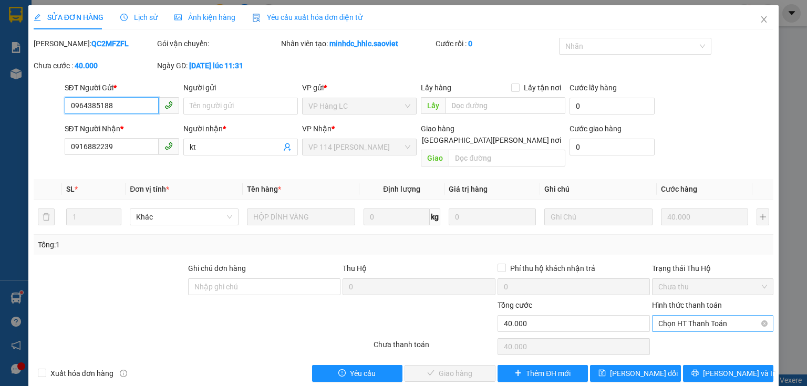
click at [729, 316] on span "Chọn HT Thanh Toán" at bounding box center [713, 324] width 109 height 16
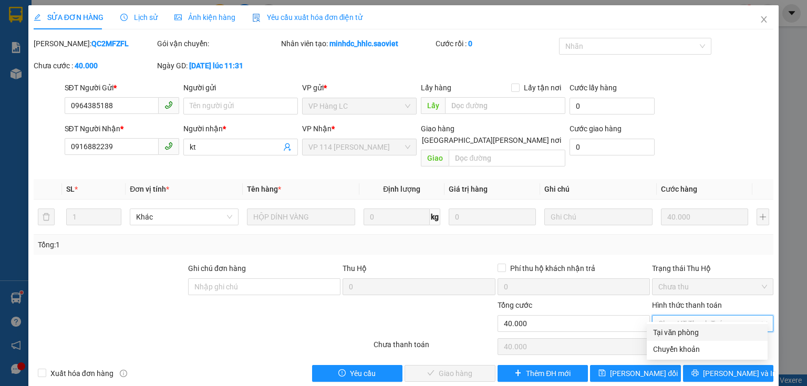
click at [674, 336] on div "Tại văn phòng" at bounding box center [707, 333] width 108 height 12
type input "0"
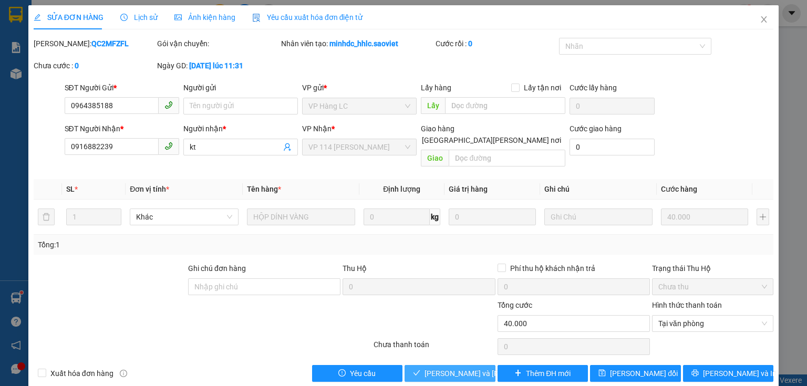
drag, startPoint x: 466, startPoint y: 362, endPoint x: 469, endPoint y: 346, distance: 15.5
click at [466, 368] on span "[PERSON_NAME] và [PERSON_NAME] hàng" at bounding box center [496, 374] width 142 height 12
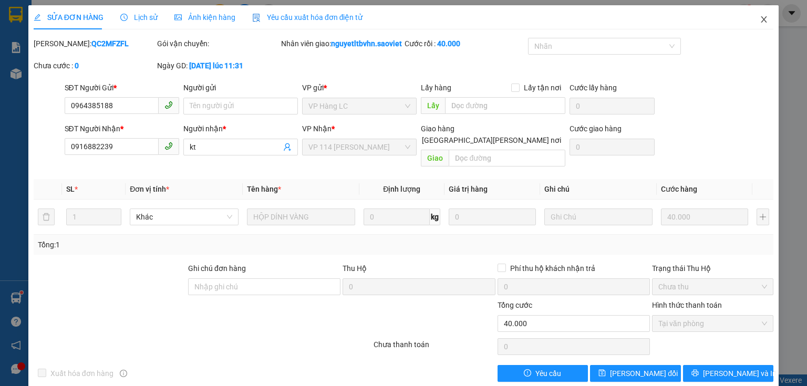
click at [760, 23] on icon "close" at bounding box center [764, 19] width 8 height 8
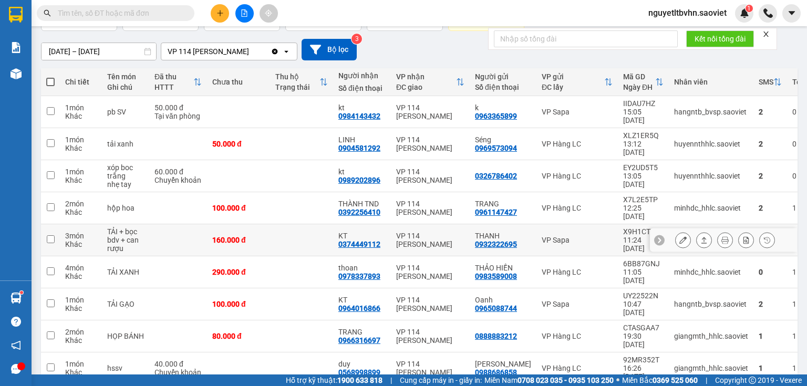
scroll to position [100, 0]
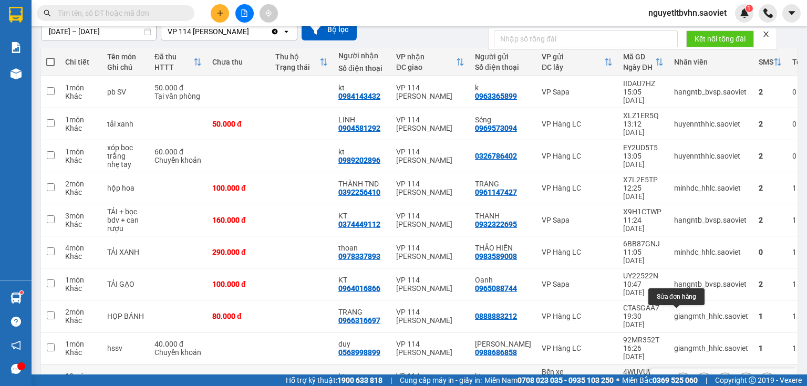
click at [680, 377] on icon at bounding box center [683, 380] width 7 height 7
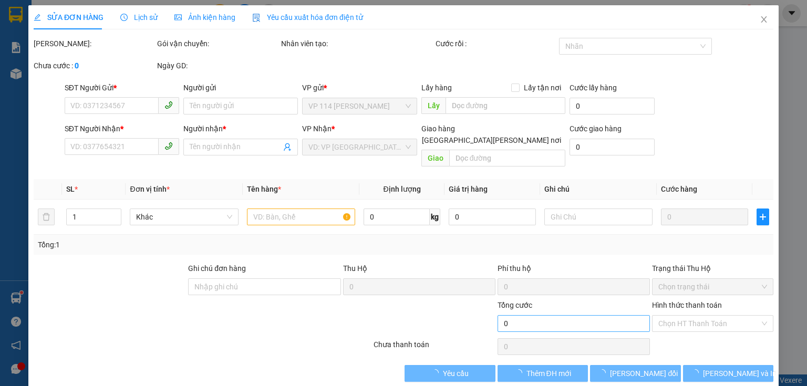
type input "0397616545"
type input "kt"
type input "0397616545"
type input "kt"
type input "500.000"
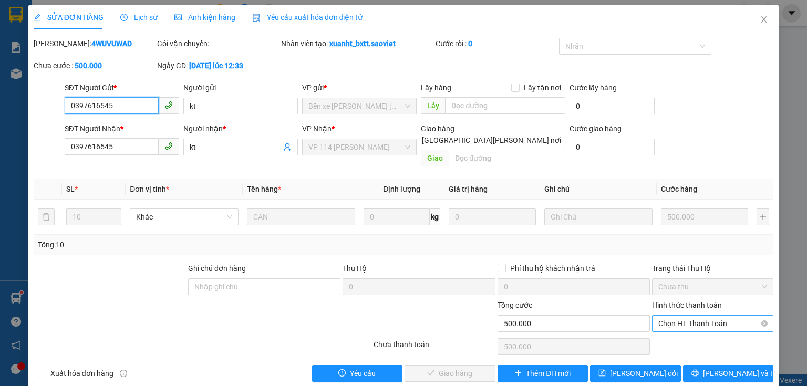
click at [713, 316] on span "Chọn HT Thanh Toán" at bounding box center [713, 324] width 109 height 16
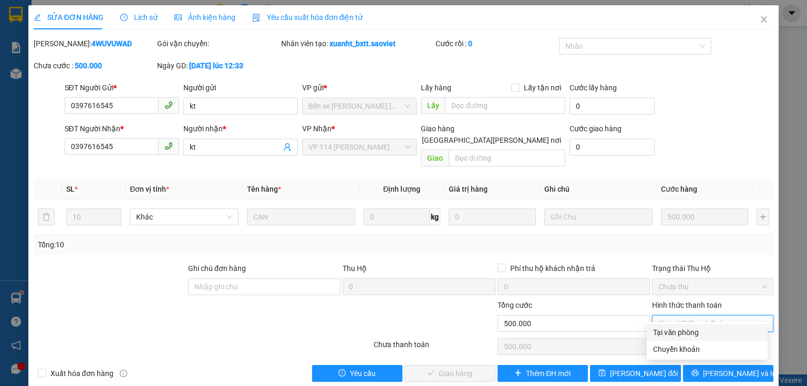
click at [684, 336] on div "Tại văn phòng" at bounding box center [707, 333] width 108 height 12
type input "0"
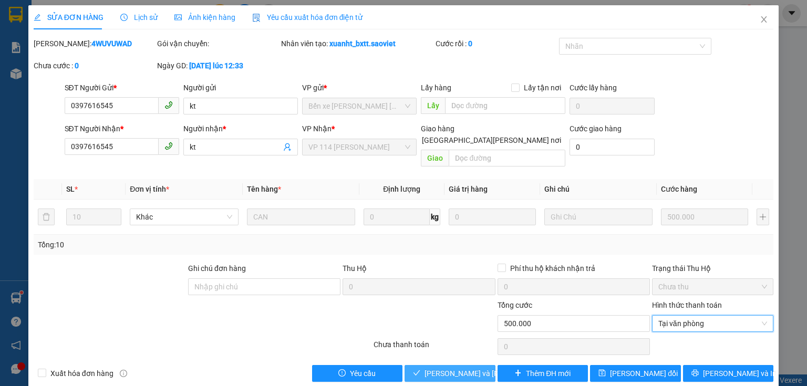
click at [469, 368] on span "[PERSON_NAME] và [PERSON_NAME] hàng" at bounding box center [496, 374] width 142 height 12
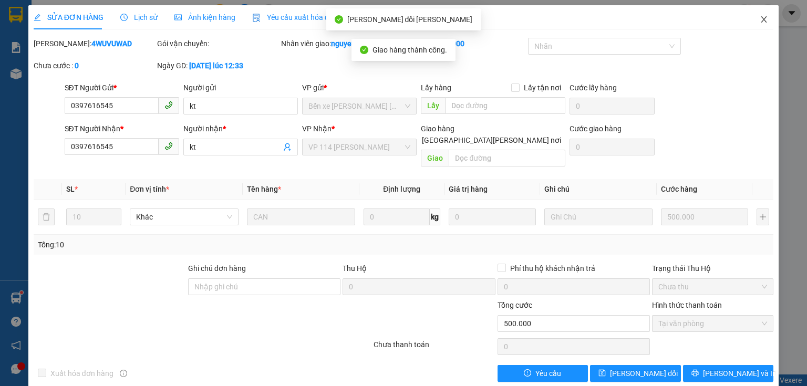
click at [762, 21] on icon "close" at bounding box center [765, 19] width 6 height 6
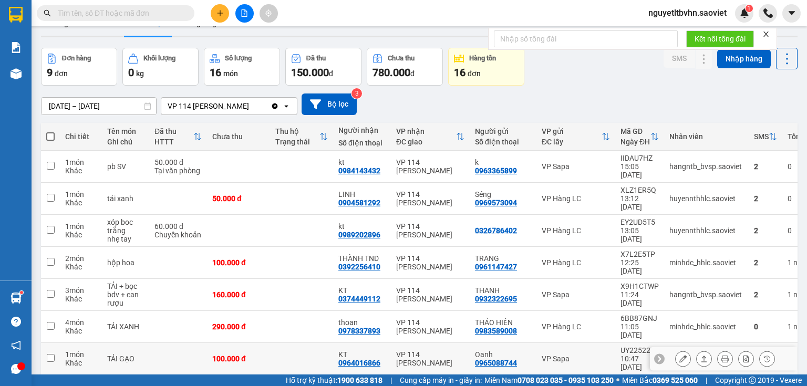
scroll to position [76, 0]
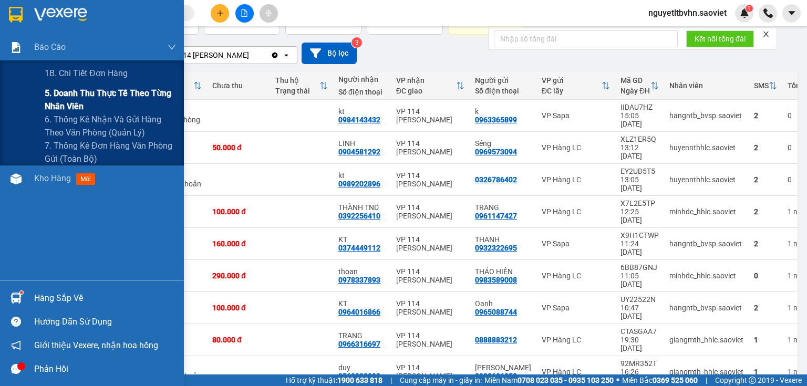
click at [73, 109] on span "5. Doanh thu thực tế theo từng nhân viên" at bounding box center [110, 100] width 131 height 26
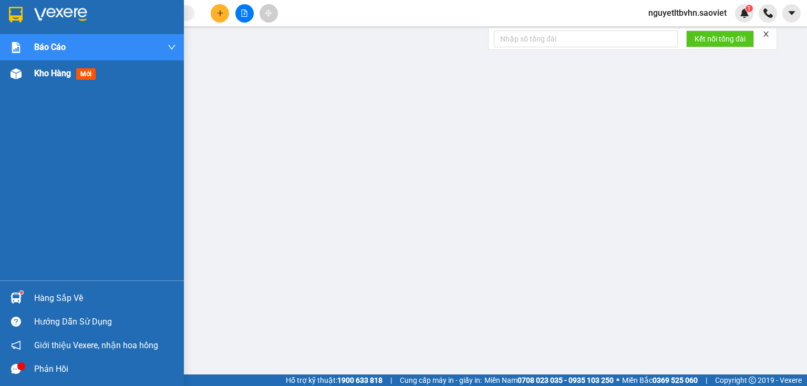
click at [21, 74] on div at bounding box center [16, 74] width 18 height 18
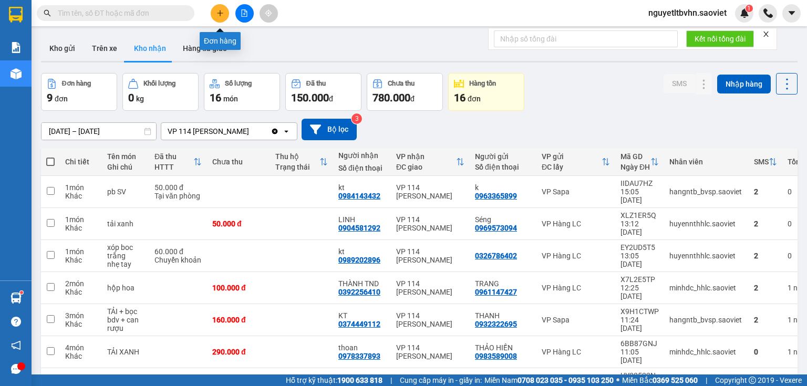
click at [222, 13] on icon "plus" at bounding box center [220, 12] width 7 height 7
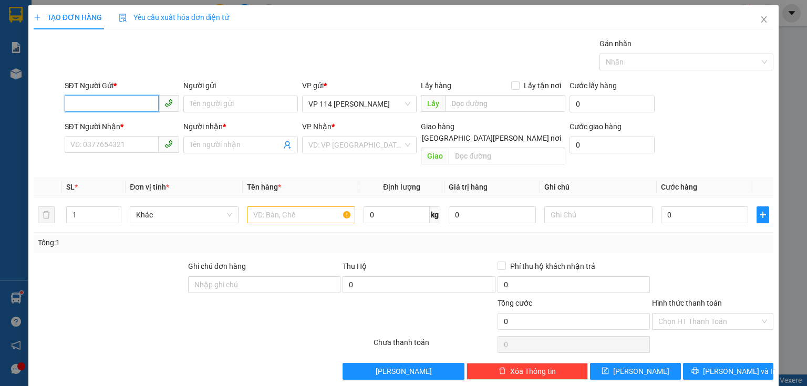
click at [130, 108] on input "SĐT Người Gửi *" at bounding box center [112, 103] width 94 height 17
type input "0967402367"
click at [248, 105] on input "Người gửi" at bounding box center [240, 104] width 115 height 17
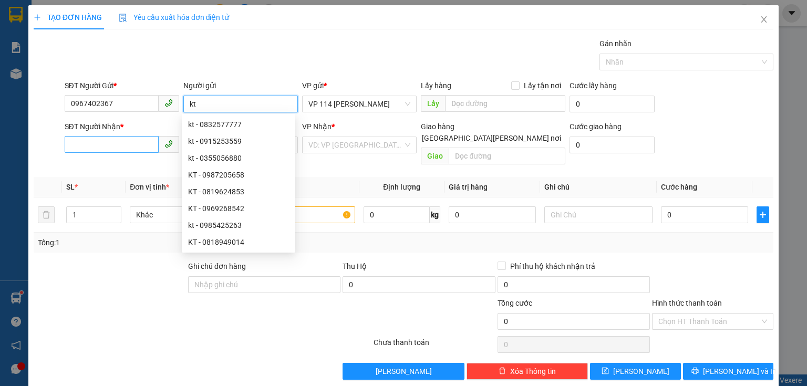
type input "kt"
click at [124, 141] on input "SĐT Người Nhận *" at bounding box center [112, 144] width 94 height 17
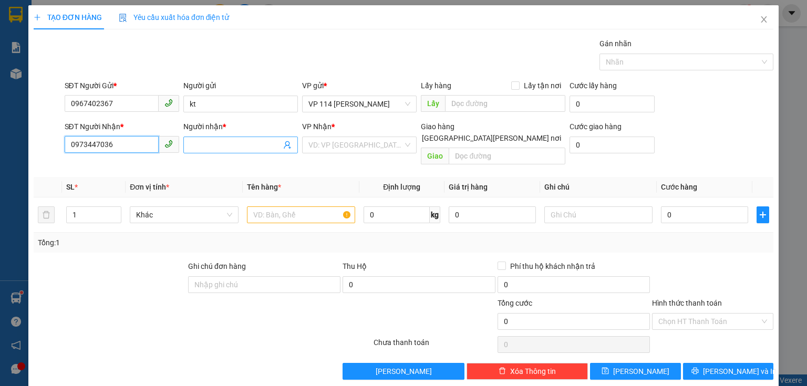
type input "0973447036"
click at [238, 145] on input "Người nhận *" at bounding box center [235, 145] width 91 height 12
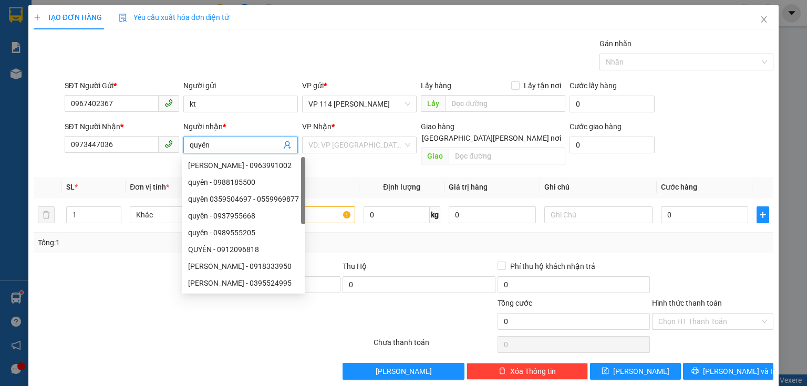
type input "quyên"
click at [177, 261] on div at bounding box center [110, 279] width 155 height 37
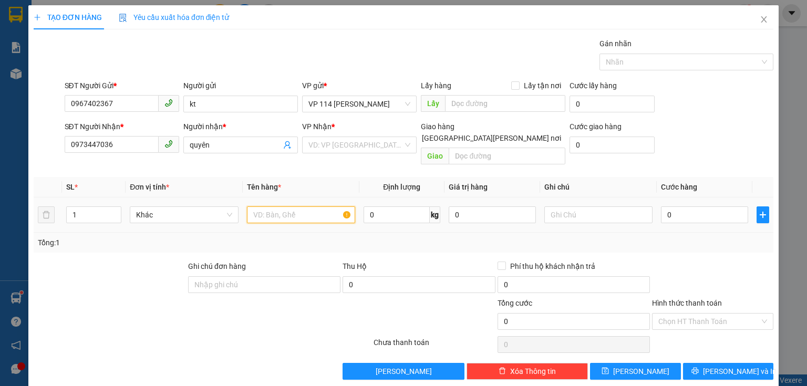
click at [299, 207] on input "text" at bounding box center [301, 215] width 108 height 17
type input "bọc đen"
click at [355, 143] on input "search" at bounding box center [356, 145] width 95 height 16
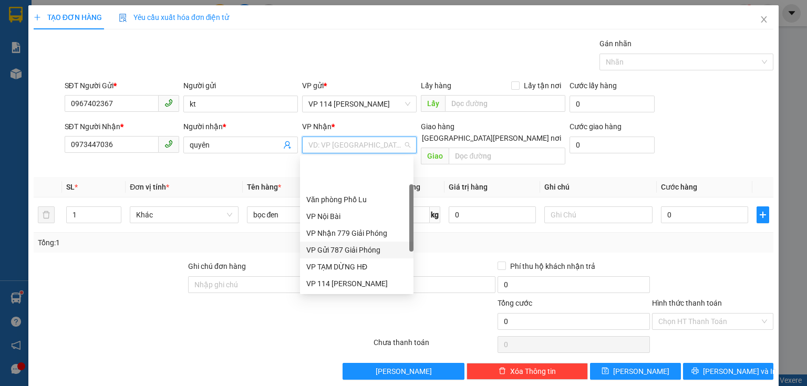
scroll to position [118, 0]
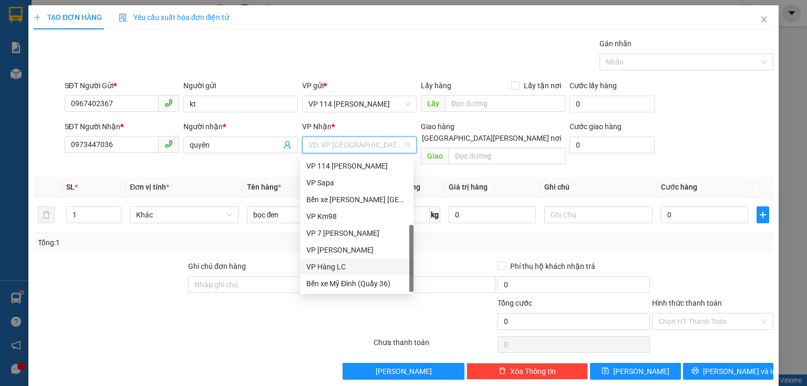
click at [340, 263] on div "VP Hàng LC" at bounding box center [356, 267] width 101 height 12
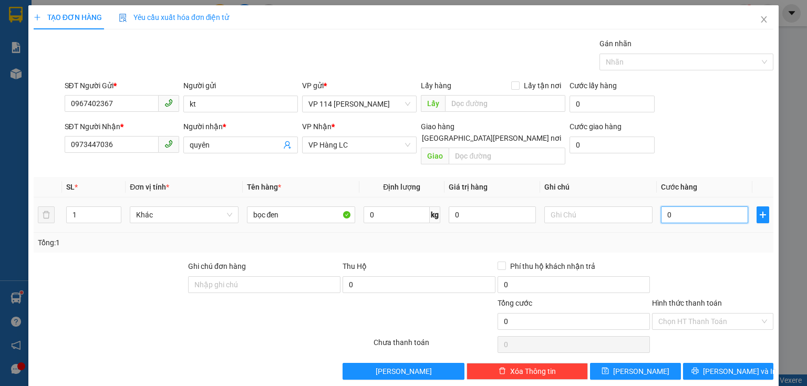
click at [679, 207] on input "0" at bounding box center [704, 215] width 87 height 17
type input "4"
type input "40"
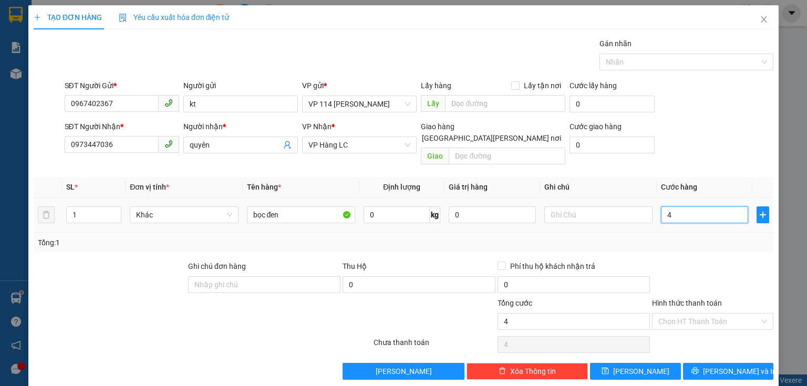
type input "40"
type input "400"
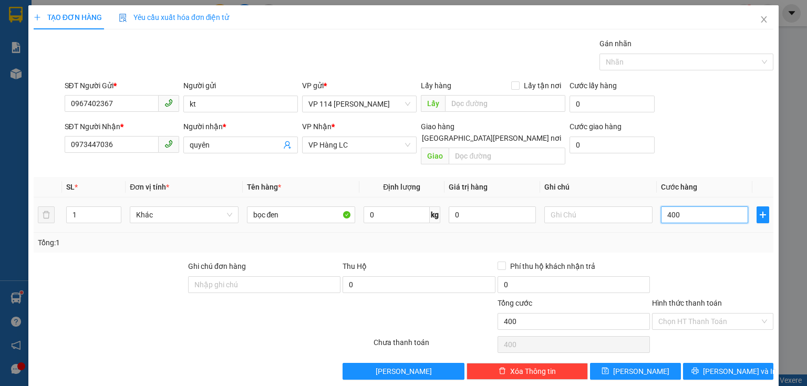
type input "4.000"
type input "40.000"
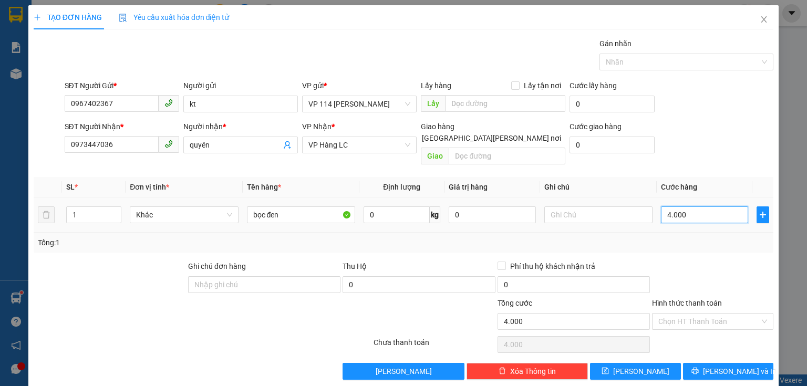
type input "40.000"
click at [688, 299] on label "Hình thức thanh toán" at bounding box center [687, 303] width 70 height 8
click at [688, 314] on input "Hình thức thanh toán" at bounding box center [709, 322] width 101 height 16
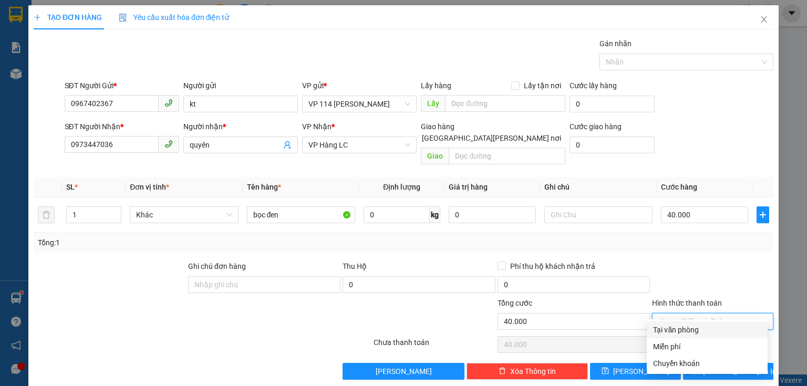
click at [692, 329] on div "Tại văn phòng" at bounding box center [707, 330] width 108 height 12
type input "0"
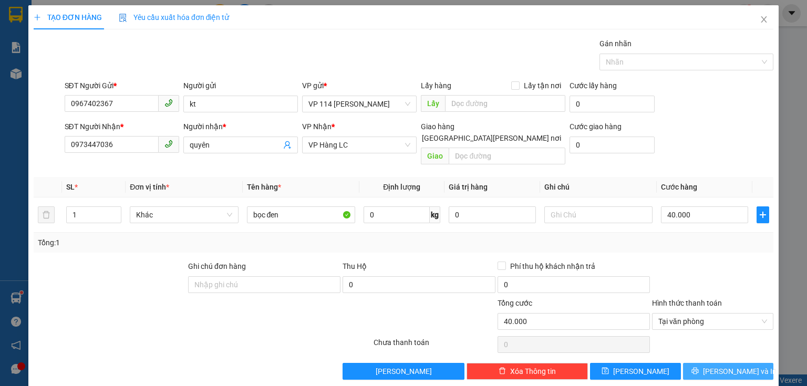
click at [740, 366] on span "[PERSON_NAME] và In" at bounding box center [740, 372] width 74 height 12
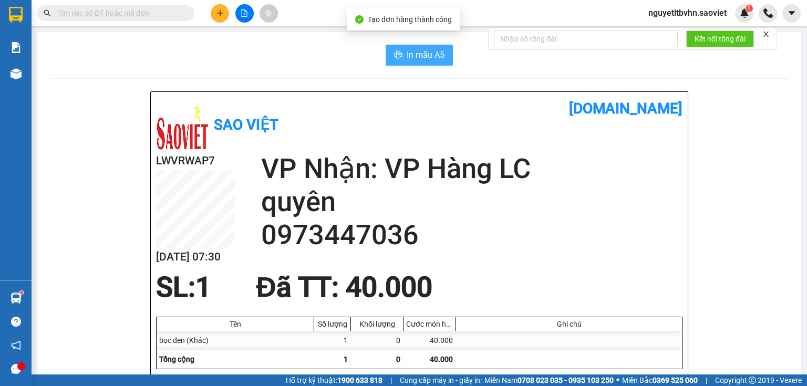
click at [423, 57] on span "In mẫu A5" at bounding box center [426, 54] width 38 height 13
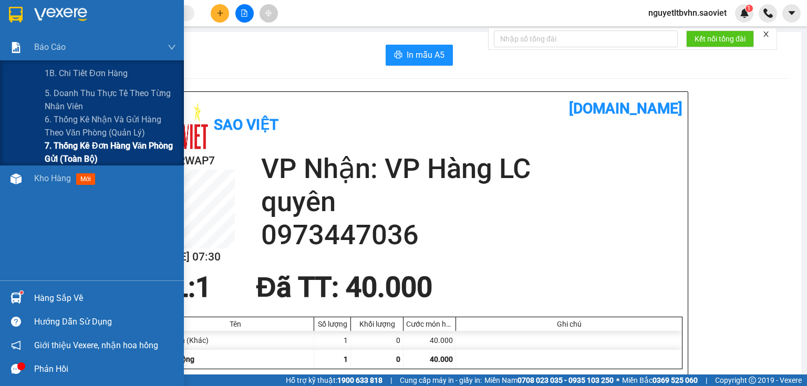
click at [75, 145] on span "7. Thống kê đơn hàng văn phòng gửi (toàn bộ)" at bounding box center [110, 152] width 131 height 26
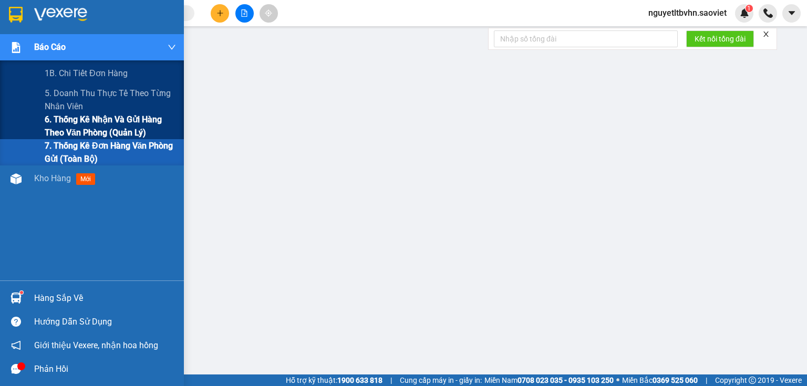
click at [95, 120] on span "6. Thống kê nhận và gửi hàng theo văn phòng (quản lý)" at bounding box center [110, 126] width 131 height 26
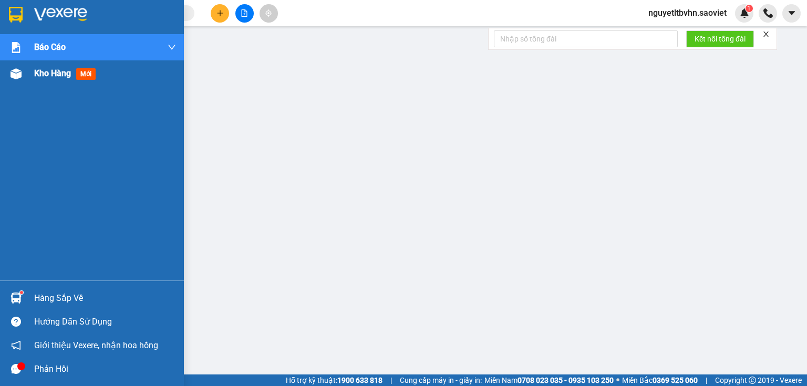
click at [48, 69] on span "Kho hàng" at bounding box center [52, 73] width 37 height 10
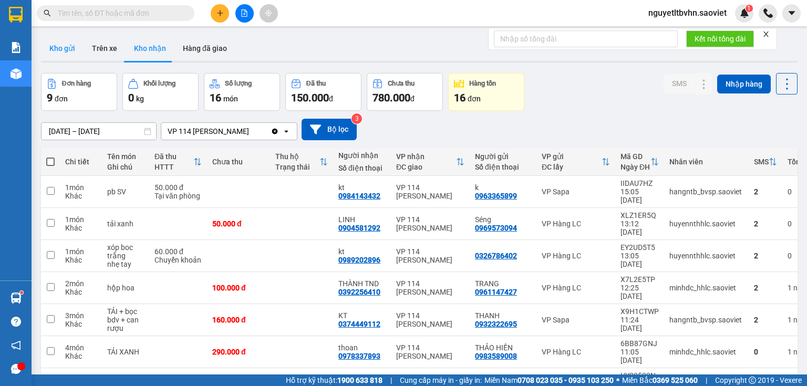
click at [60, 46] on button "Kho gửi" at bounding box center [62, 48] width 43 height 25
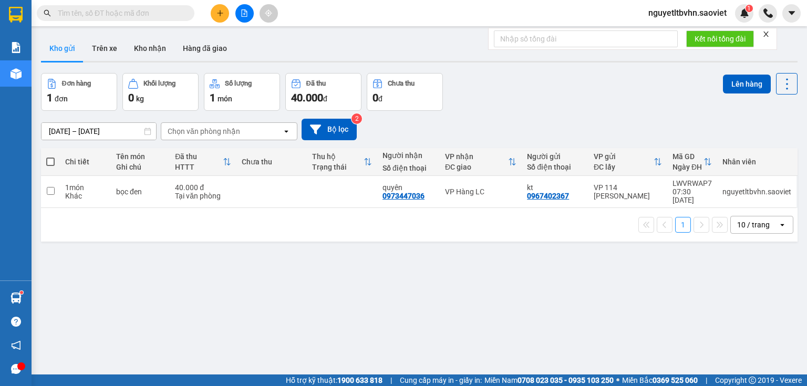
drag, startPoint x: 48, startPoint y: 160, endPoint x: 49, endPoint y: 169, distance: 9.0
click at [48, 160] on span at bounding box center [50, 162] width 8 height 8
click at [50, 157] on input "checkbox" at bounding box center [50, 157] width 0 height 0
checkbox input "true"
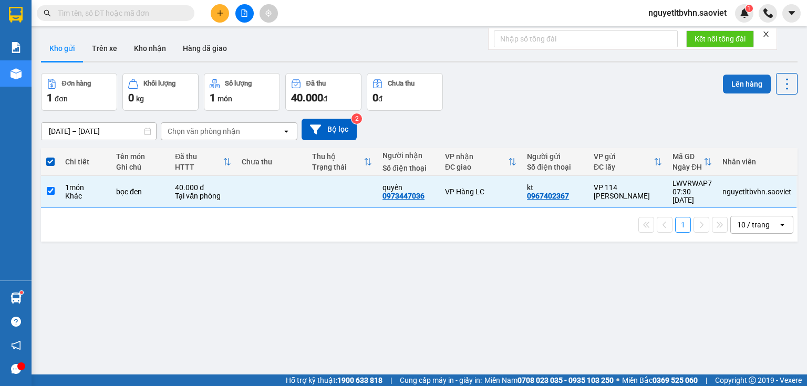
click at [739, 84] on button "Lên hàng" at bounding box center [747, 84] width 48 height 19
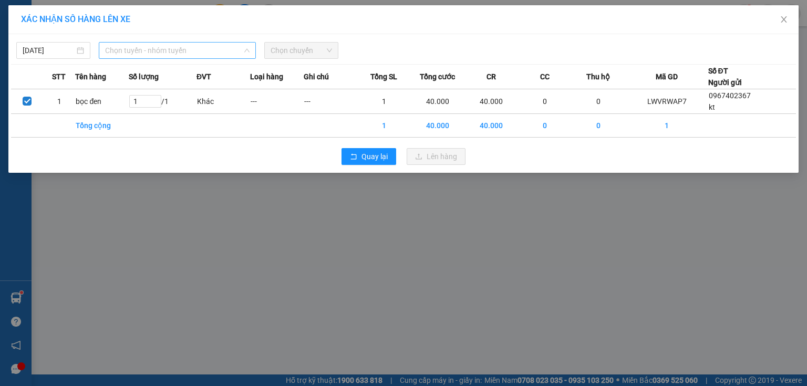
click at [154, 49] on span "Chọn tuyến - nhóm tuyến" at bounding box center [177, 51] width 145 height 16
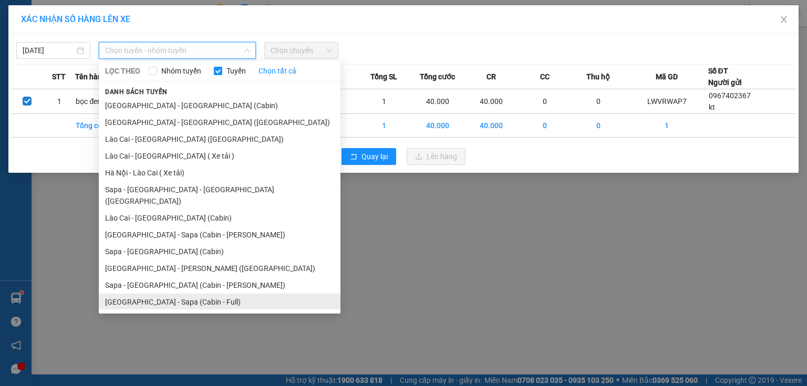
click at [156, 294] on li "[GEOGRAPHIC_DATA] - Sapa (Cabin - Full)" at bounding box center [220, 302] width 242 height 17
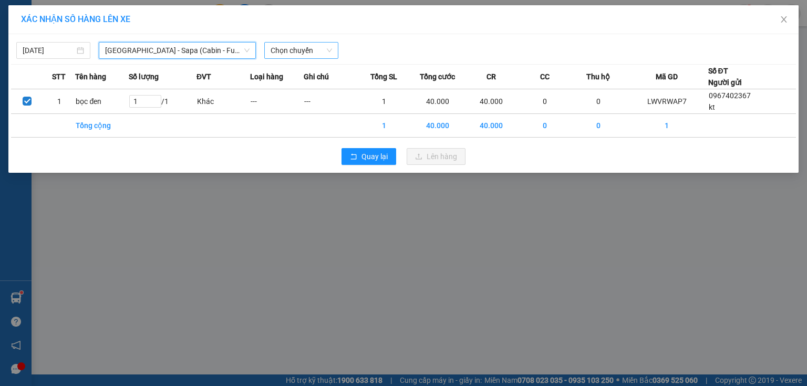
click at [287, 44] on span "Chọn chuyến" at bounding box center [302, 51] width 62 height 16
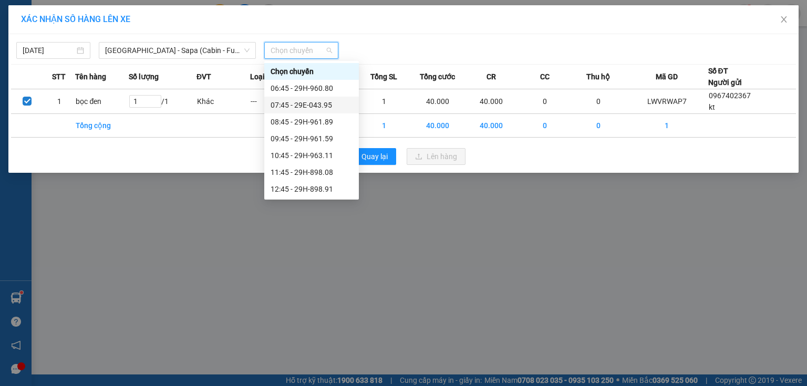
click at [320, 105] on div "07:45 - 29E-043.95" at bounding box center [312, 105] width 82 height 12
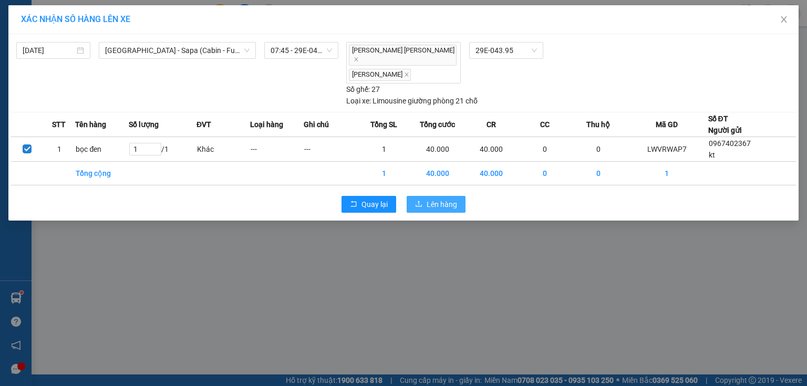
click at [446, 199] on span "Lên hàng" at bounding box center [442, 205] width 30 height 12
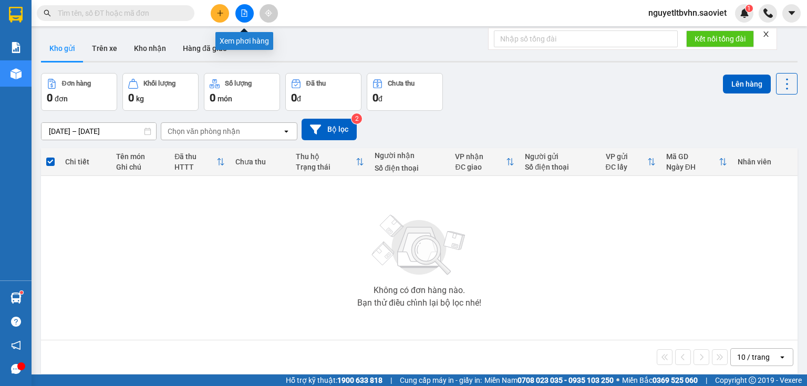
click at [243, 13] on icon "file-add" at bounding box center [244, 12] width 7 height 7
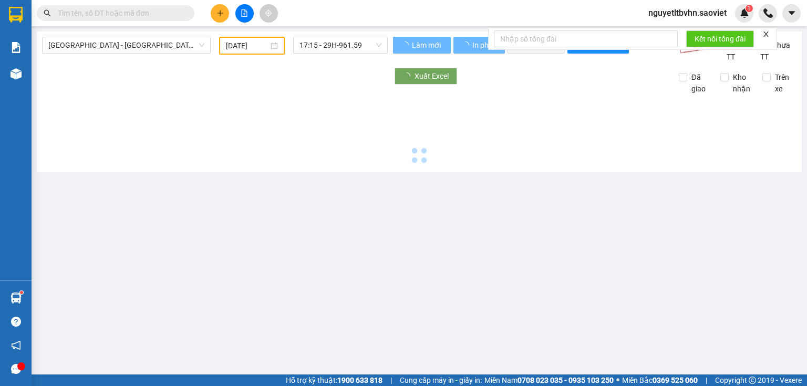
type input "[DATE]"
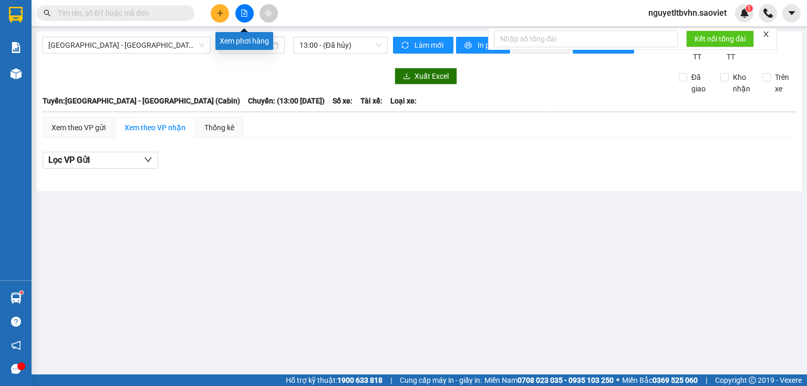
click at [242, 11] on icon "file-add" at bounding box center [244, 12] width 7 height 7
click at [161, 50] on span "[GEOGRAPHIC_DATA] - [GEOGRAPHIC_DATA] (Cabin)" at bounding box center [126, 45] width 156 height 16
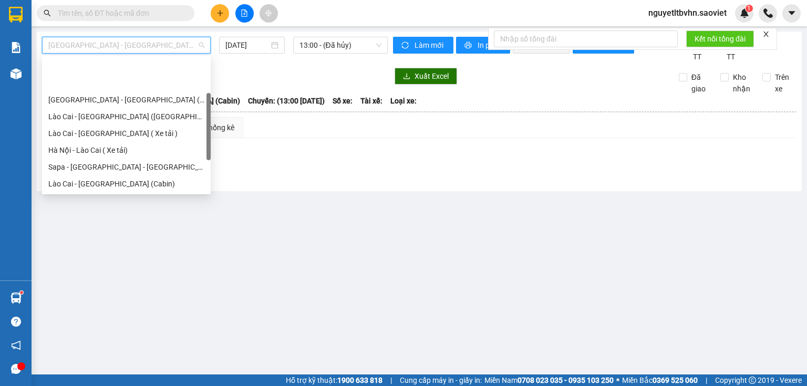
scroll to position [80, 0]
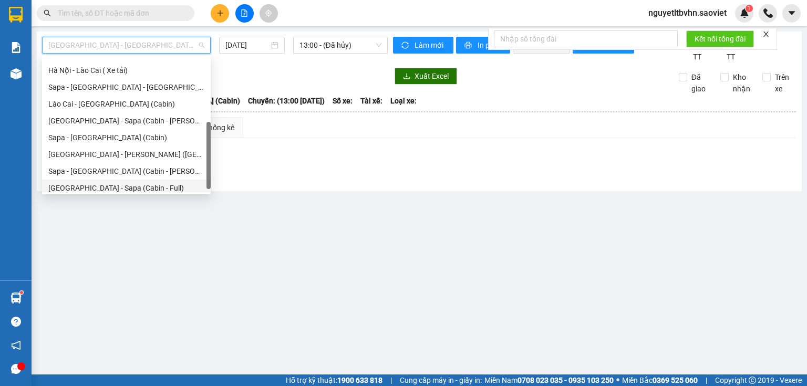
click at [111, 189] on div "[GEOGRAPHIC_DATA] - Sapa (Cabin - Full)" at bounding box center [126, 188] width 156 height 12
type input "[DATE]"
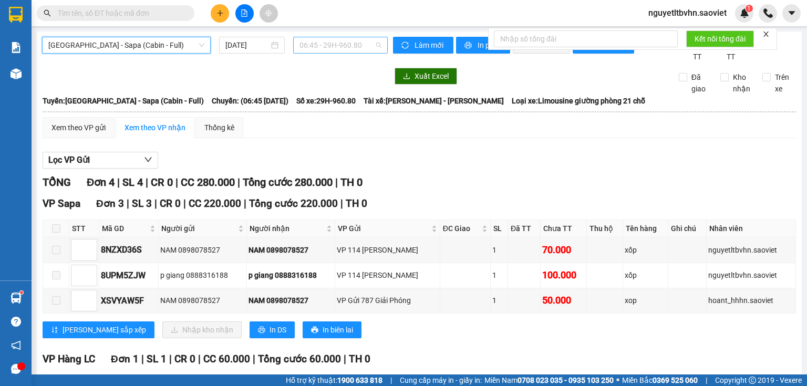
click at [346, 43] on span "06:45 - 29H-960.80" at bounding box center [341, 45] width 83 height 16
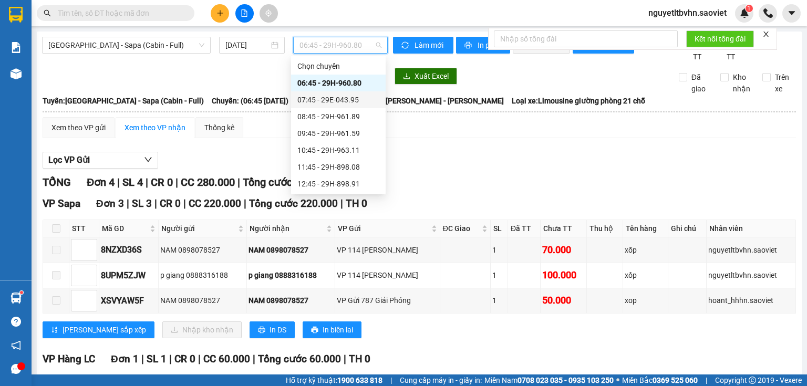
click at [352, 99] on div "07:45 - 29E-043.95" at bounding box center [339, 100] width 82 height 12
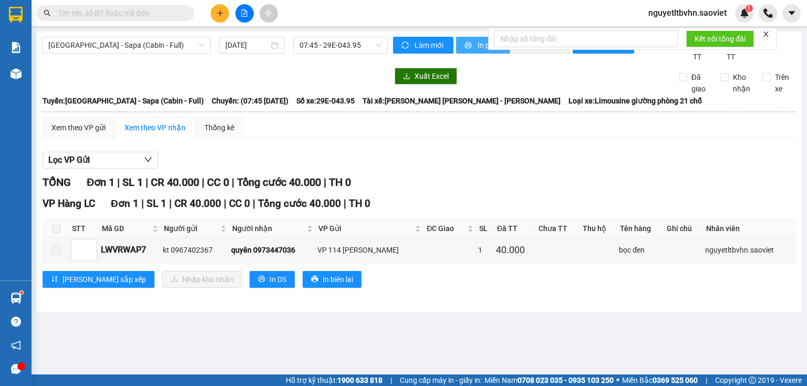
click at [478, 46] on span "In phơi" at bounding box center [490, 45] width 24 height 12
click at [217, 12] on icon "plus" at bounding box center [220, 12] width 7 height 7
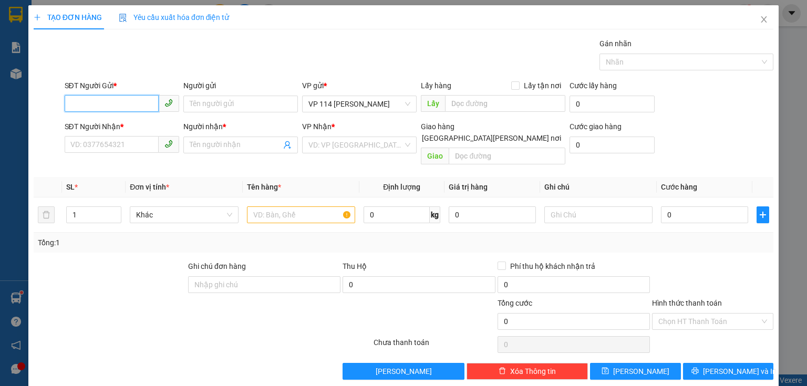
click at [125, 104] on input "SĐT Người Gửi *" at bounding box center [112, 103] width 94 height 17
click at [104, 127] on div "0816100181 - Nam" at bounding box center [120, 125] width 101 height 12
type input "0816100181"
type input "Nam"
type input "0982987389"
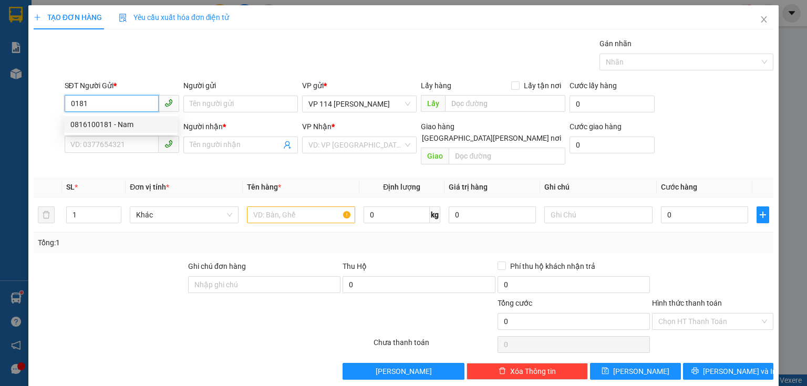
type input "Nhung"
type input "0816100181"
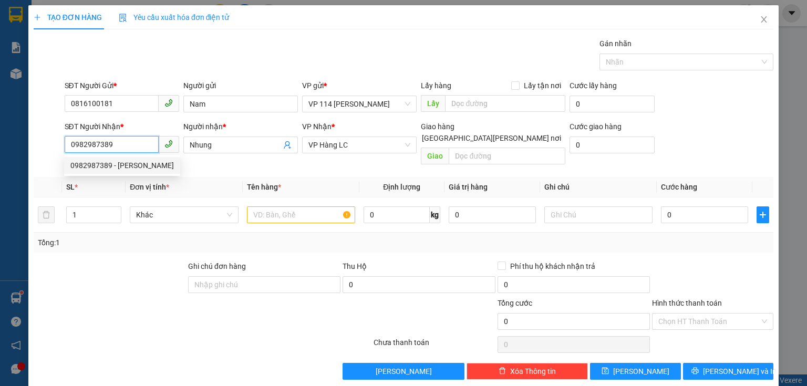
drag, startPoint x: 116, startPoint y: 145, endPoint x: 20, endPoint y: 150, distance: 95.8
click at [20, 150] on div "TẠO ĐƠN HÀNG Yêu cầu xuất [PERSON_NAME] điện tử Transit Pickup Surcharge Ids Tr…" at bounding box center [403, 193] width 807 height 386
type input "4"
drag, startPoint x: 95, startPoint y: 141, endPoint x: 47, endPoint y: 148, distance: 48.3
click at [47, 148] on div "SĐT Người [PERSON_NAME] * 7468 7468 Người [PERSON_NAME] * [PERSON_NAME] [PERSON…" at bounding box center [404, 145] width 742 height 48
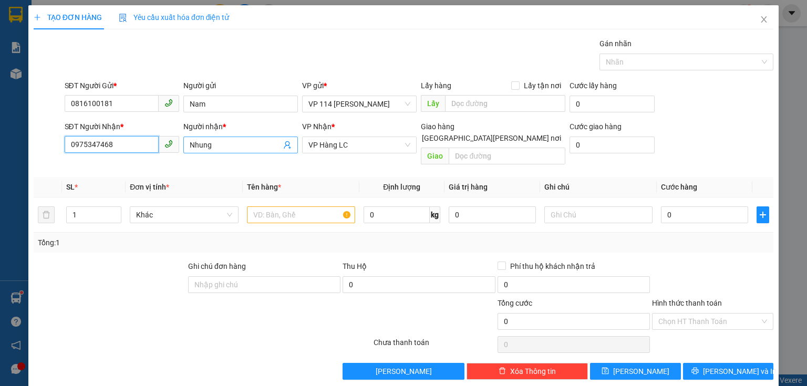
type input "0975347468"
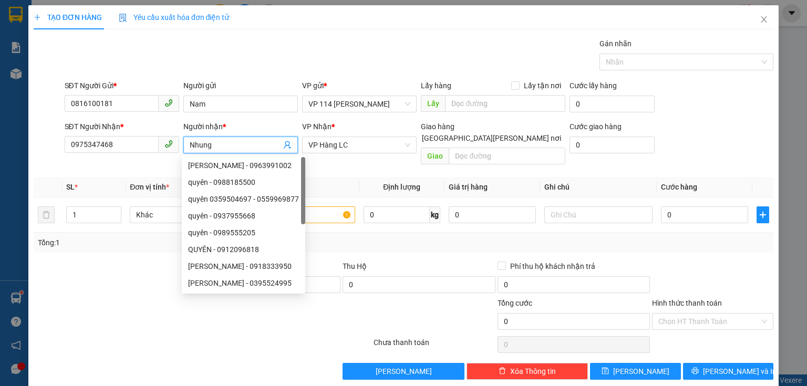
drag, startPoint x: 217, startPoint y: 143, endPoint x: 187, endPoint y: 150, distance: 30.7
click at [187, 150] on span "Nhung" at bounding box center [240, 145] width 115 height 17
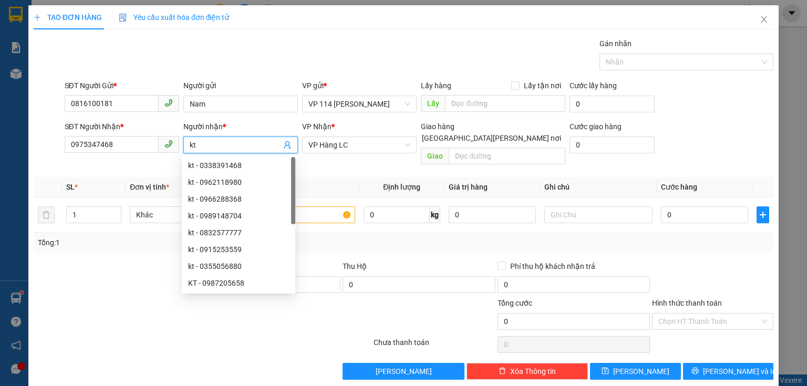
type input "kt"
click at [162, 265] on div at bounding box center [110, 279] width 155 height 37
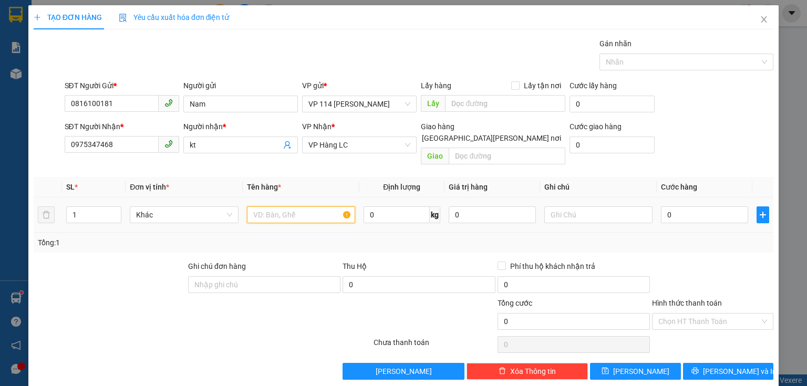
click at [318, 207] on input "text" at bounding box center [301, 215] width 108 height 17
type input "hộp bánh dán"
click at [677, 207] on input "0" at bounding box center [704, 215] width 87 height 17
type input "5"
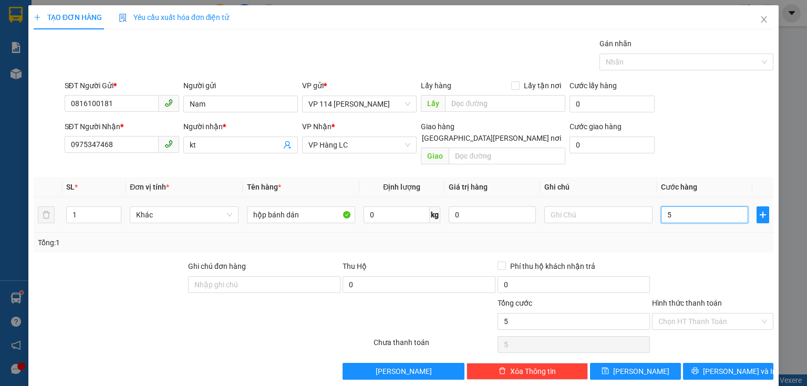
type input "5"
type input "50"
type input "500"
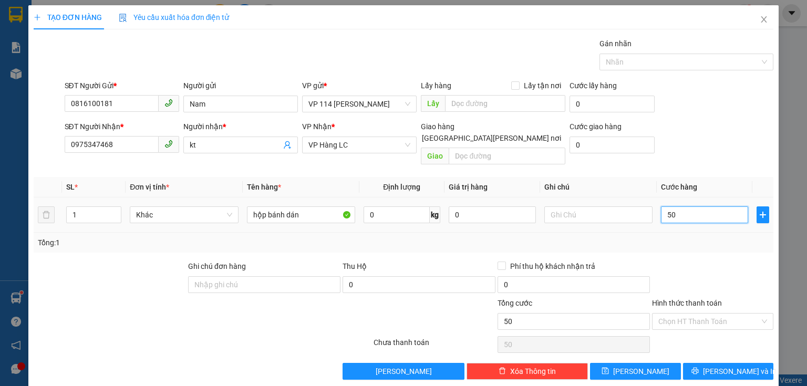
type input "500"
type input "5.000"
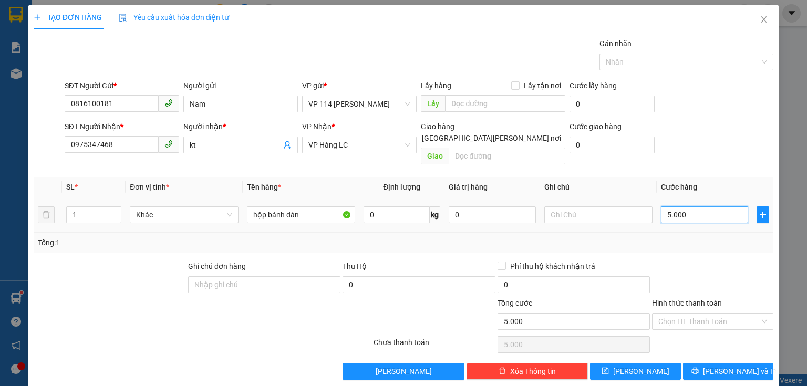
type input "50.000"
click at [739, 366] on span "[PERSON_NAME] và In" at bounding box center [740, 372] width 74 height 12
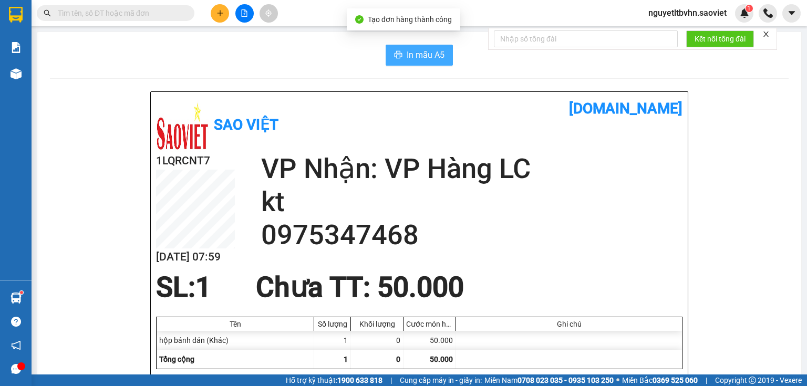
click at [423, 53] on span "In mẫu A5" at bounding box center [426, 54] width 38 height 13
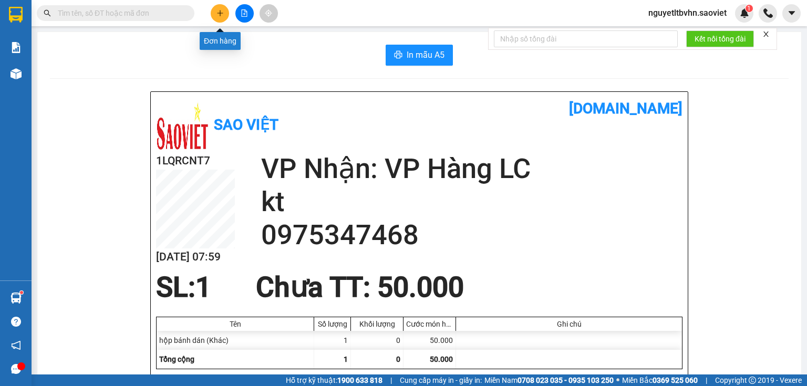
click at [212, 15] on button at bounding box center [220, 13] width 18 height 18
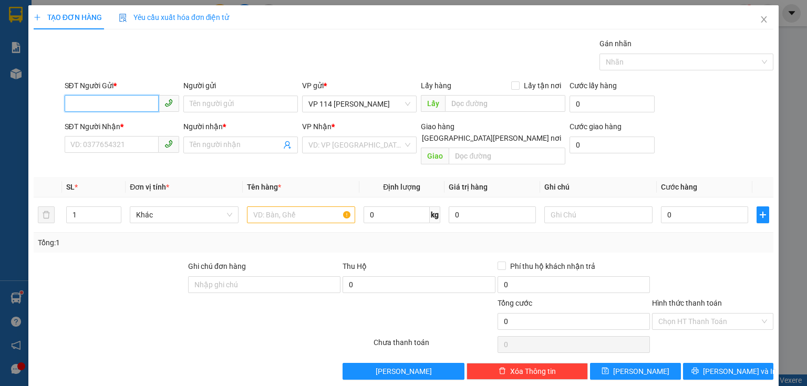
click at [131, 104] on input "SĐT Người Gửi *" at bounding box center [112, 103] width 94 height 17
type input "0399085131"
click at [97, 128] on div "0399085131 - Lộc" at bounding box center [120, 125] width 101 height 12
type input "Lộc"
type input "0376854244"
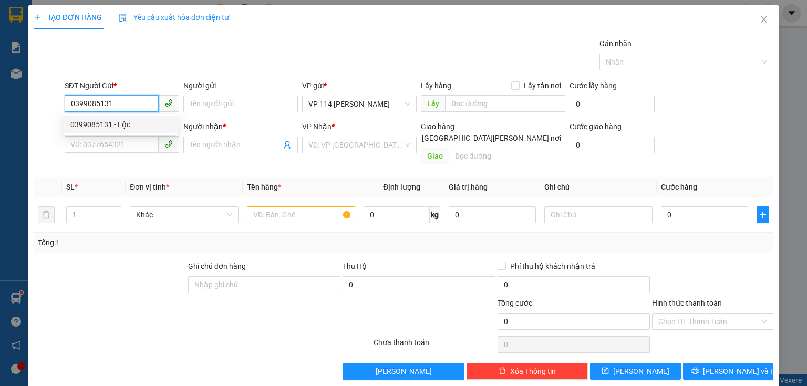
type input "Vui"
type input "0399085131"
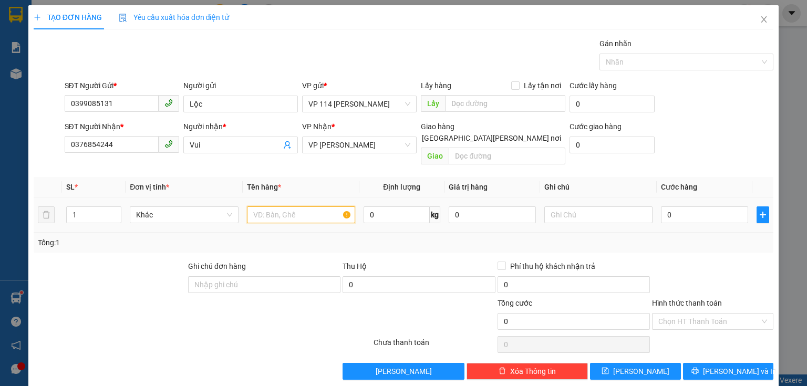
click at [311, 207] on input "text" at bounding box center [301, 215] width 108 height 17
click at [296, 207] on input "text" at bounding box center [301, 215] width 108 height 17
type input "xốp gạo"
click at [689, 207] on input "0" at bounding box center [704, 215] width 87 height 17
type input "6"
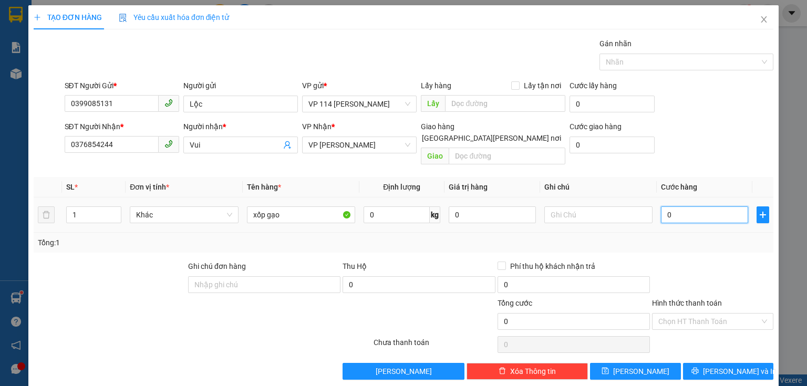
type input "6"
type input "60"
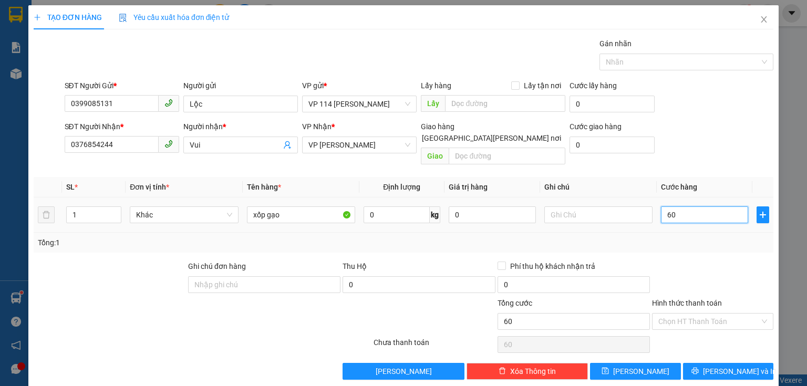
type input "600"
type input "6.000"
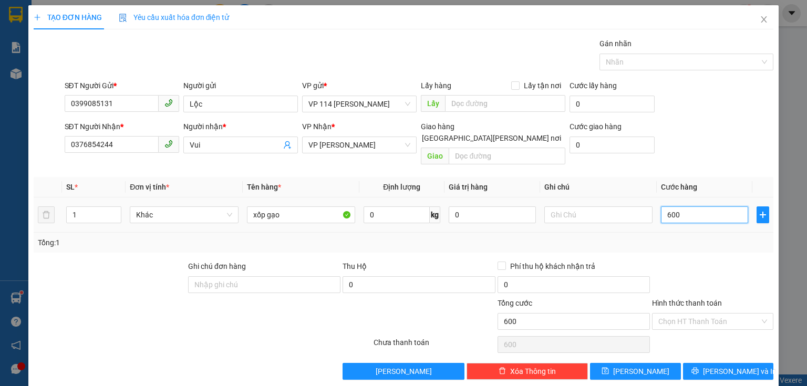
type input "6.000"
type input "60.000"
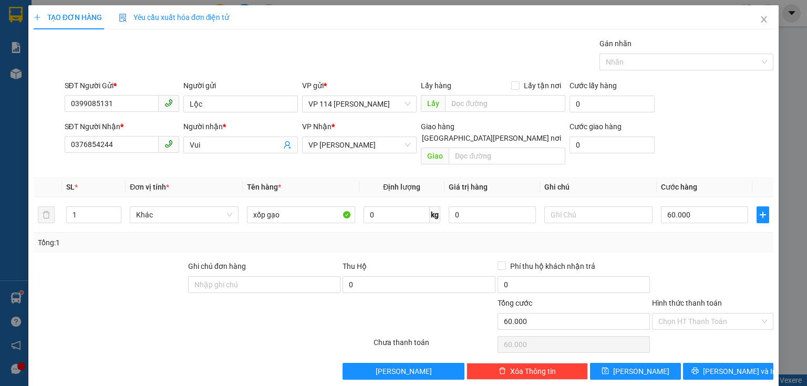
click at [701, 299] on label "Hình thức thanh toán" at bounding box center [687, 303] width 70 height 8
click at [701, 314] on input "Hình thức thanh toán" at bounding box center [709, 322] width 101 height 16
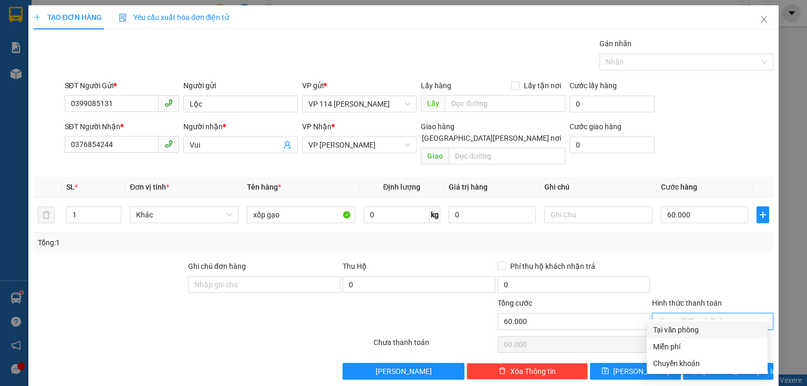
click at [693, 328] on div "Tại văn phòng" at bounding box center [707, 330] width 108 height 12
type input "0"
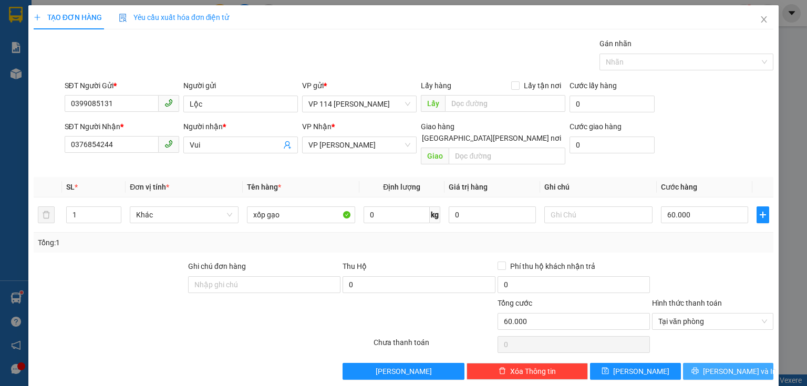
click at [737, 366] on span "[PERSON_NAME] và In" at bounding box center [740, 372] width 74 height 12
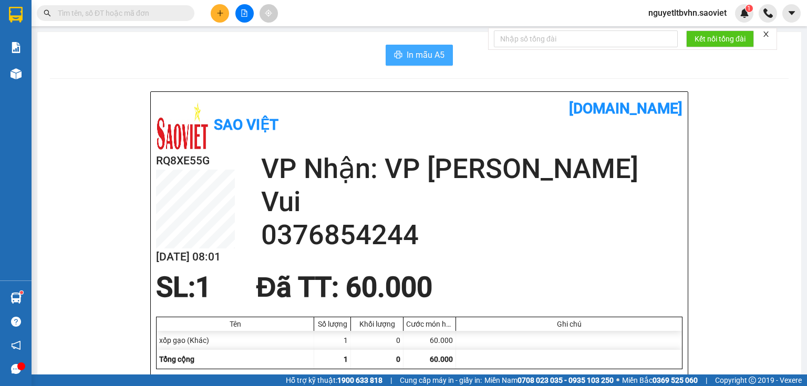
click at [418, 58] on span "In mẫu A5" at bounding box center [426, 54] width 38 height 13
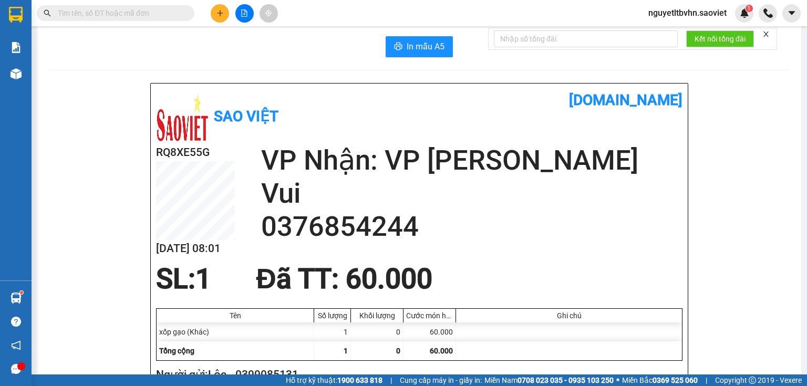
scroll to position [17, 0]
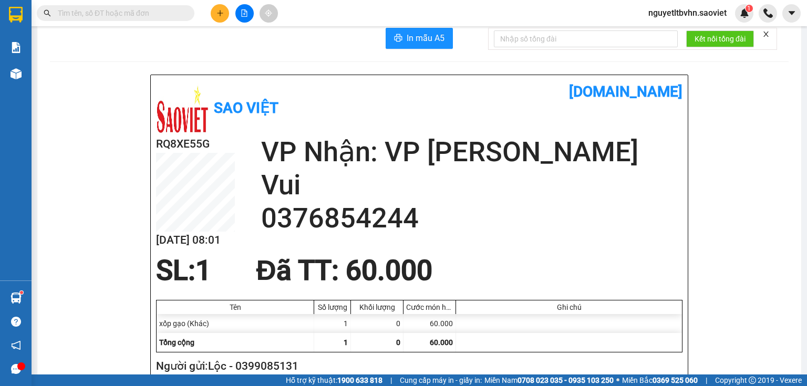
click at [137, 11] on input "text" at bounding box center [120, 13] width 124 height 12
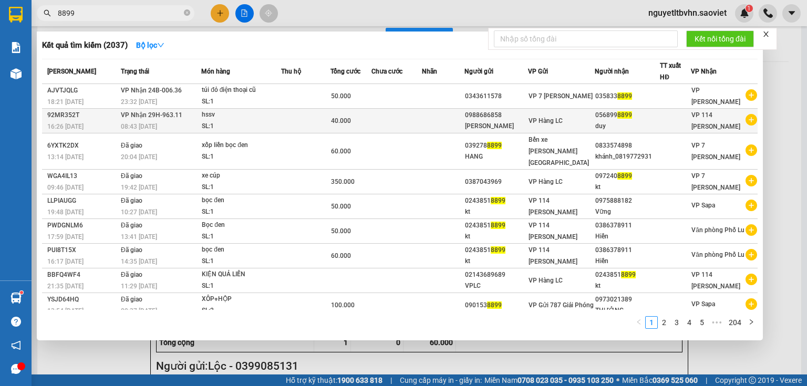
type input "8899"
click at [479, 121] on div "[PERSON_NAME]" at bounding box center [496, 126] width 63 height 11
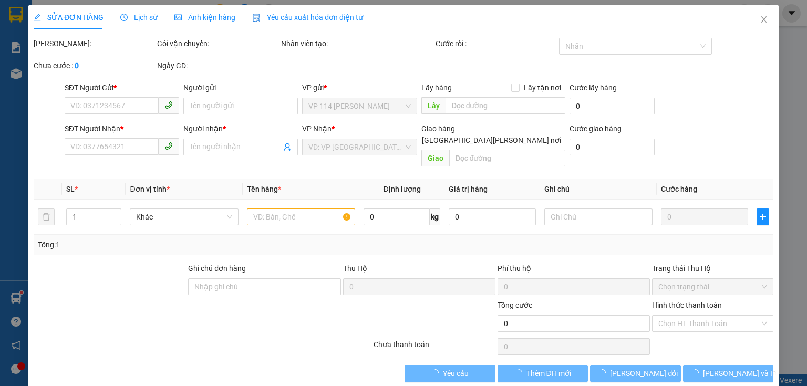
type input "0988686858"
type input "[PERSON_NAME]"
type input "0568998899"
type input "duy"
type input "40.000"
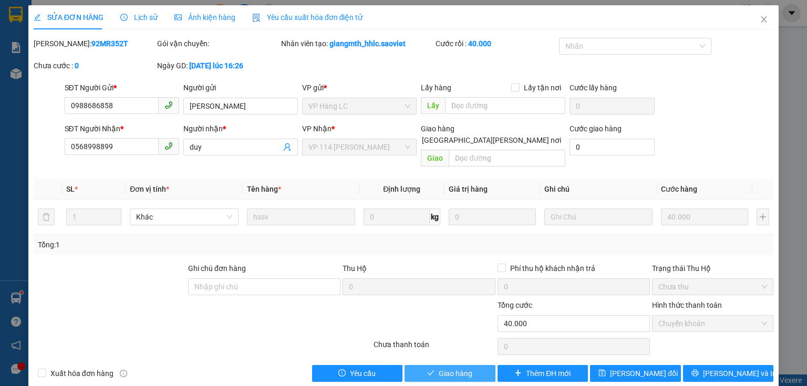
click at [469, 368] on span "Giao hàng" at bounding box center [456, 374] width 34 height 12
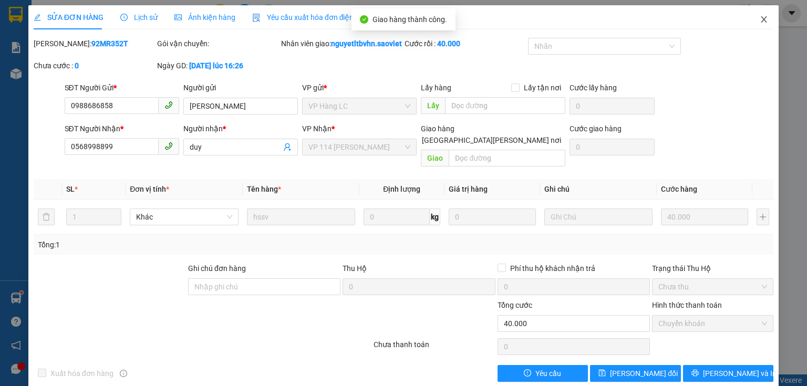
click at [761, 18] on icon "close" at bounding box center [764, 19] width 8 height 8
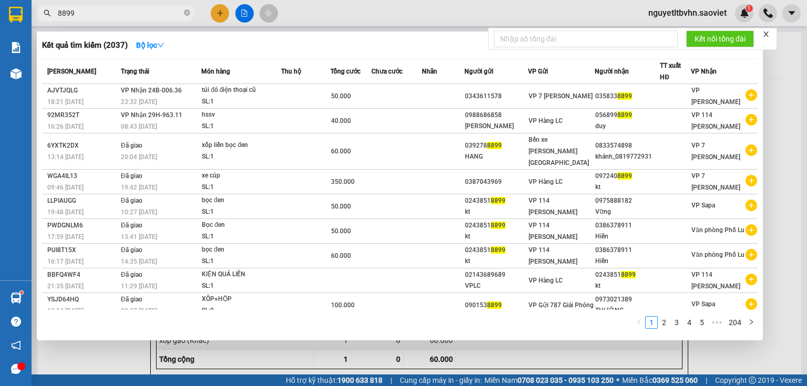
drag, startPoint x: 73, startPoint y: 13, endPoint x: 50, endPoint y: 13, distance: 22.6
click at [50, 13] on div "8899" at bounding box center [102, 13] width 205 height 16
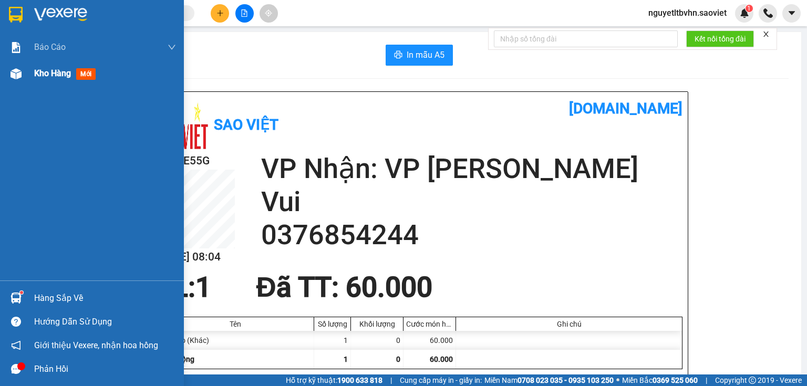
click at [61, 76] on span "Kho hàng" at bounding box center [52, 73] width 37 height 10
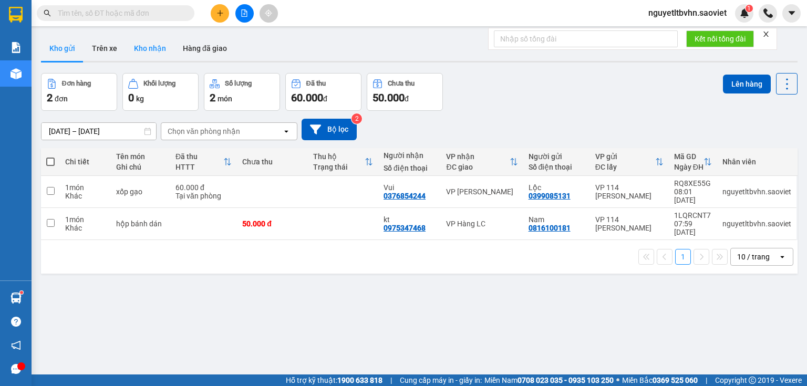
click at [156, 47] on button "Kho nhận" at bounding box center [150, 48] width 49 height 25
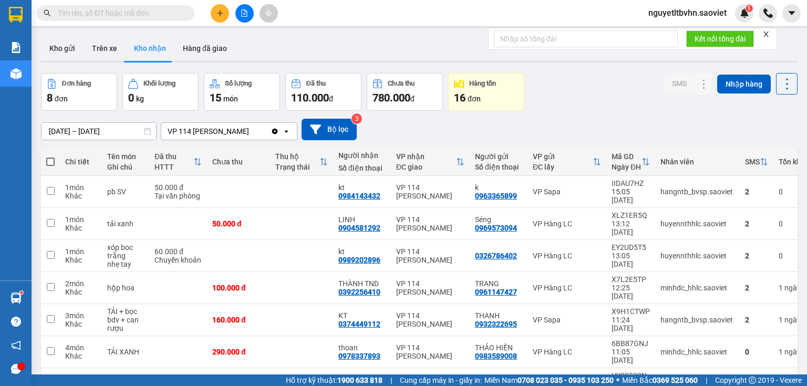
click at [126, 15] on input "text" at bounding box center [120, 13] width 124 height 12
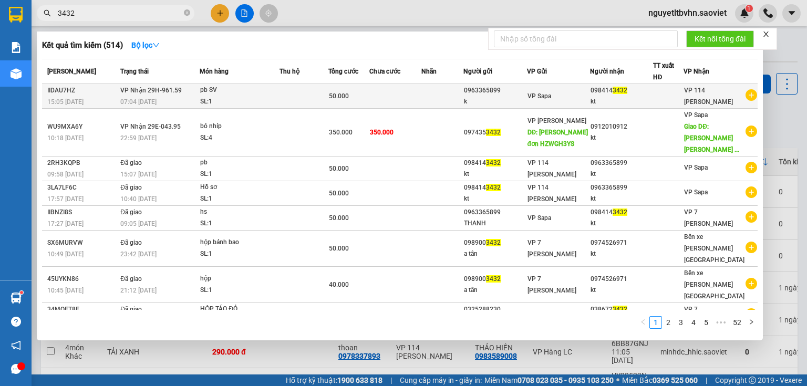
type input "3432"
click at [310, 91] on td at bounding box center [304, 96] width 48 height 25
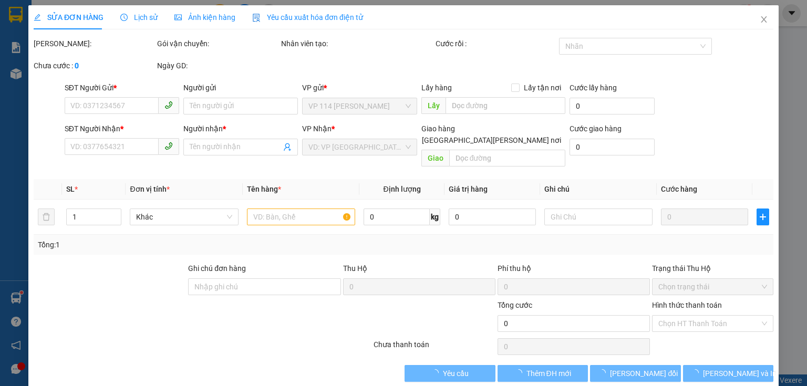
type input "0963365899"
type input "k"
type input "0984143432"
type input "kt"
type input "50.000"
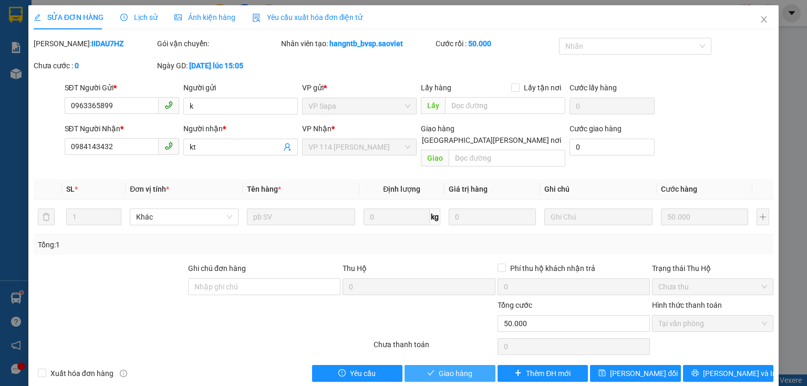
click at [442, 368] on span "Giao hàng" at bounding box center [456, 374] width 34 height 12
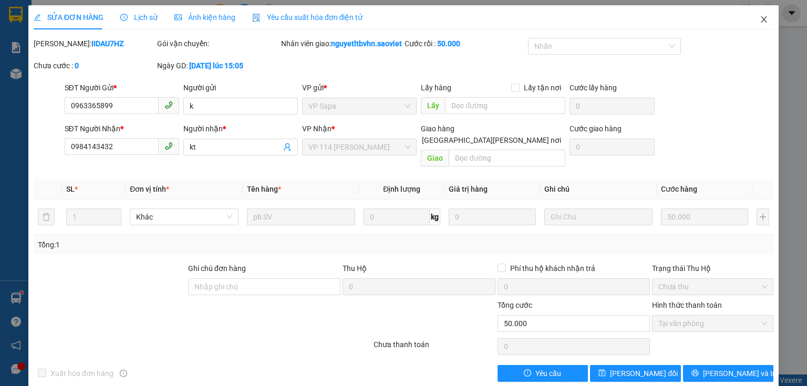
click at [762, 19] on icon "close" at bounding box center [765, 19] width 6 height 6
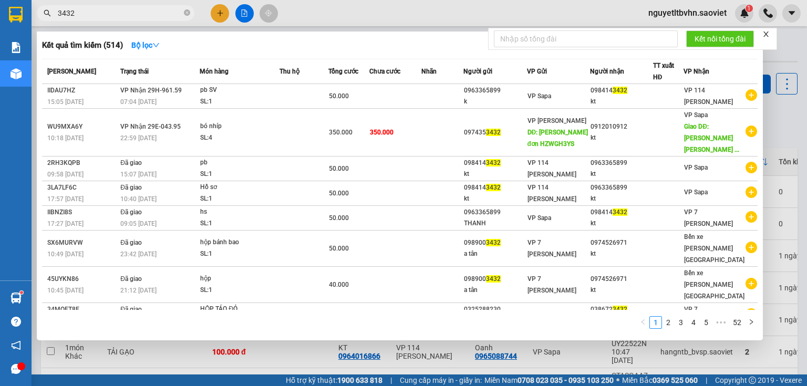
click at [86, 14] on input "3432" at bounding box center [120, 13] width 124 height 12
click at [112, 14] on input "3432" at bounding box center [120, 13] width 124 height 12
